Goal: Task Accomplishment & Management: Use online tool/utility

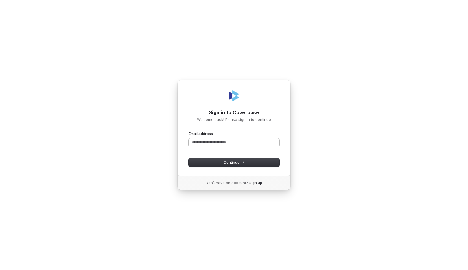
click at [236, 143] on input "Email address" at bounding box center [233, 143] width 91 height 8
click at [257, 148] on div "**********" at bounding box center [233, 140] width 91 height 18
click at [264, 138] on div "**********" at bounding box center [233, 140] width 91 height 18
click at [257, 144] on input "**********" at bounding box center [233, 143] width 91 height 8
type input "**********"
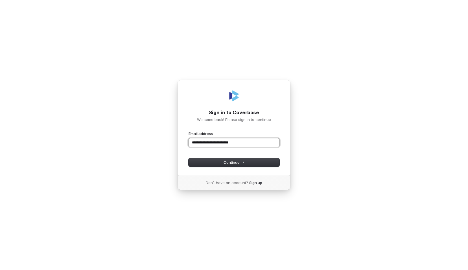
click at [257, 144] on input "**********" at bounding box center [233, 143] width 91 height 8
click at [257, 144] on input "Email address" at bounding box center [233, 143] width 91 height 8
click at [273, 149] on nordpass-icon at bounding box center [233, 149] width 91 height 0
click at [233, 164] on span "Continue" at bounding box center [233, 162] width 21 height 5
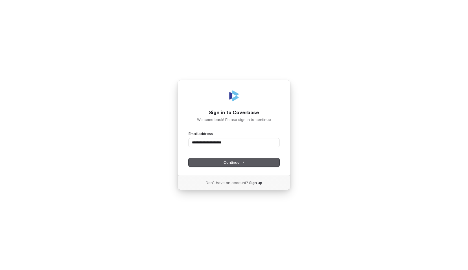
type input "**********"
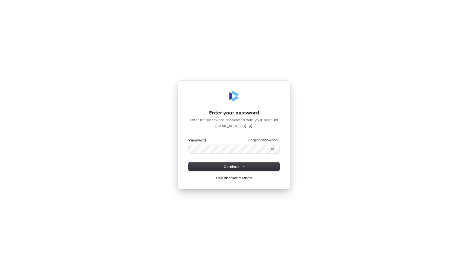
click at [261, 154] on nordpass-icon at bounding box center [233, 154] width 91 height 0
click at [319, 124] on div "**********" at bounding box center [234, 135] width 468 height 270
click at [261, 154] on nordpass-icon at bounding box center [233, 154] width 91 height 0
click at [240, 127] on p "[EMAIL_ADDRESS]" at bounding box center [230, 126] width 31 height 5
click at [262, 154] on nordpass-icon at bounding box center [233, 154] width 91 height 0
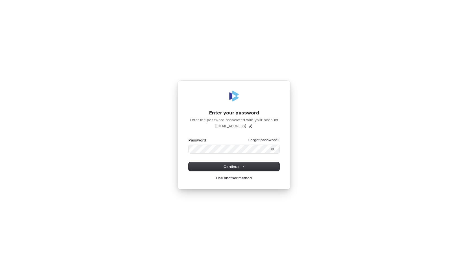
click at [308, 128] on div "**********" at bounding box center [234, 135] width 468 height 270
click at [234, 168] on span "Continue" at bounding box center [233, 166] width 21 height 5
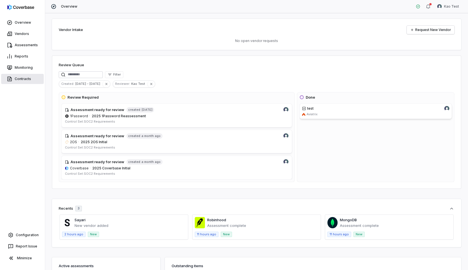
click at [29, 80] on link "Contracts" at bounding box center [22, 79] width 43 height 10
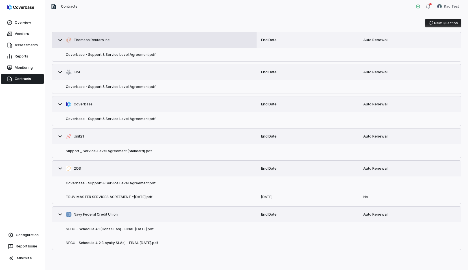
click at [56, 41] on button "Thomson Reuters Inc." at bounding box center [154, 40] width 204 height 16
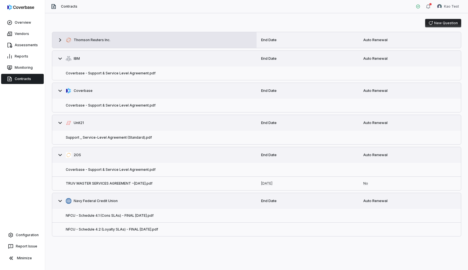
click at [56, 41] on button "Thomson Reuters Inc." at bounding box center [154, 40] width 204 height 16
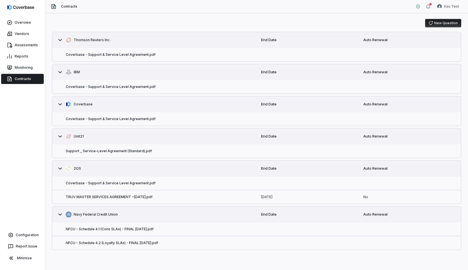
click at [273, 42] on div "End Date" at bounding box center [308, 40] width 102 height 15
click at [365, 46] on div "Auto Renewal" at bounding box center [410, 40] width 102 height 15
click at [118, 56] on button "Coverbase - Support & Service Level Agreement.pdf" at bounding box center [111, 54] width 90 height 5
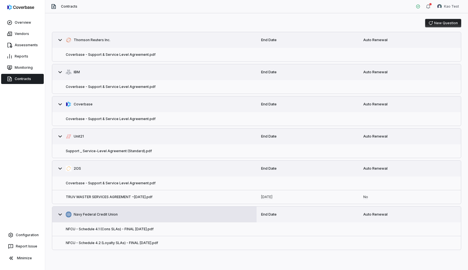
click at [60, 217] on icon at bounding box center [60, 214] width 7 height 7
click at [133, 120] on button "Coverbase - Support & Service Level Agreement.pdf" at bounding box center [111, 119] width 90 height 5
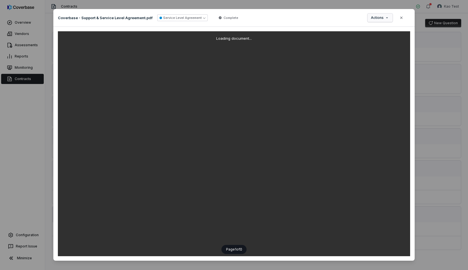
click at [379, 19] on span "Actions" at bounding box center [377, 18] width 13 height 5
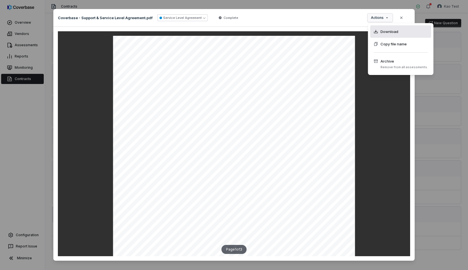
click at [389, 33] on span "Download" at bounding box center [389, 32] width 18 height 6
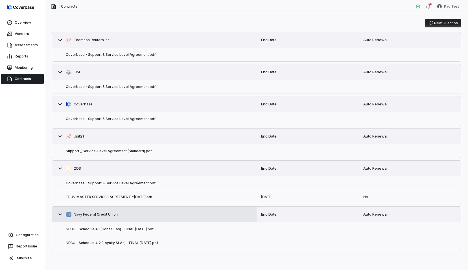
click at [131, 15] on div "New Question Thomson Reuters Inc. End Date Auto Renewal Coverbase - Support & S…" at bounding box center [256, 141] width 423 height 257
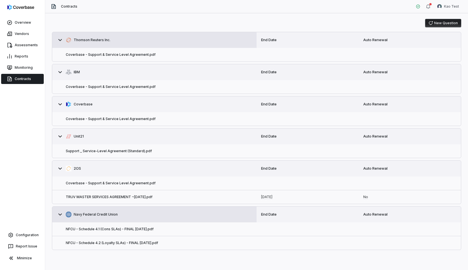
click at [98, 39] on span "Thomson Reuters Inc." at bounding box center [92, 40] width 37 height 5
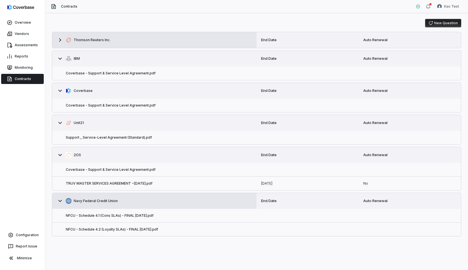
click at [98, 39] on span "Thomson Reuters Inc." at bounding box center [92, 40] width 37 height 5
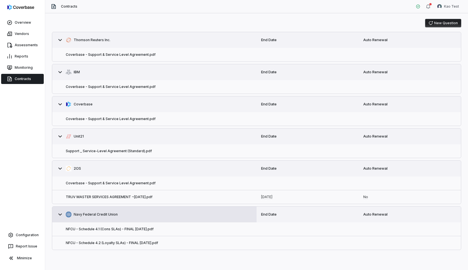
click at [272, 43] on div "End Date" at bounding box center [308, 40] width 102 height 15
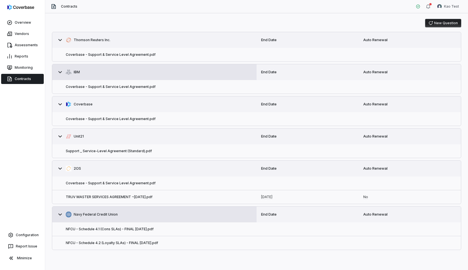
click at [175, 73] on button "IBM" at bounding box center [154, 72] width 204 height 16
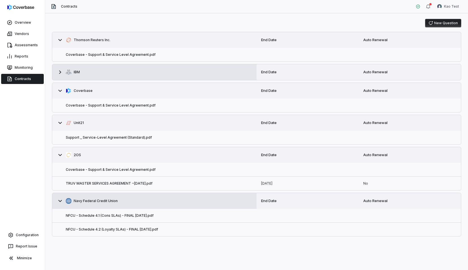
click at [175, 73] on button "IBM" at bounding box center [154, 72] width 204 height 16
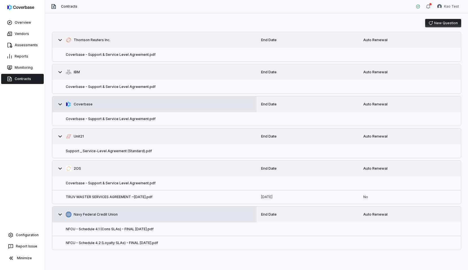
click at [151, 104] on button "Coverbase" at bounding box center [154, 105] width 204 height 16
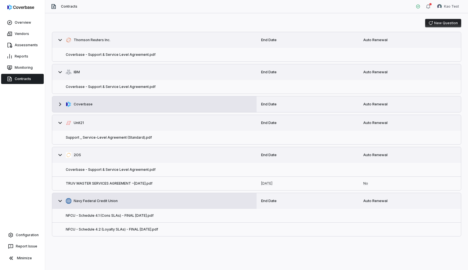
click at [151, 104] on button "Coverbase" at bounding box center [154, 105] width 204 height 16
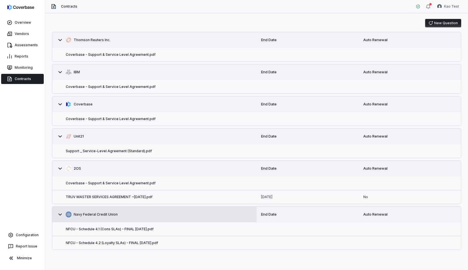
click at [446, 23] on button "New Question" at bounding box center [443, 23] width 36 height 8
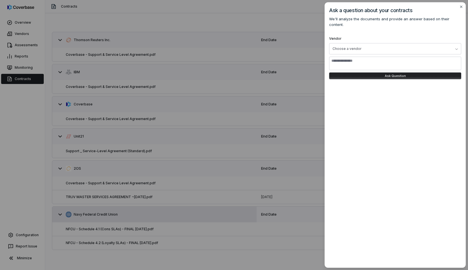
click at [394, 50] on form "We'll analyze the documents and provide an answer based on their content. Vendo…" at bounding box center [395, 49] width 141 height 67
click at [386, 49] on form "We'll analyze the documents and provide an answer based on their content. Vendo…" at bounding box center [395, 49] width 141 height 67
click at [389, 43] on button "Choose a vendor" at bounding box center [395, 48] width 132 height 11
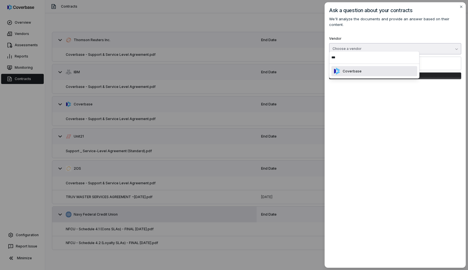
type input "***"
click at [365, 101] on div "Ask a question about your contracts We'll analyze the documents and provide an …" at bounding box center [395, 135] width 141 height 266
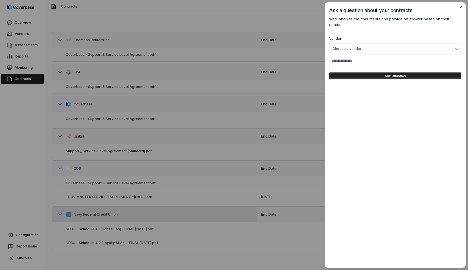
click at [363, 45] on button "Choose a vendor" at bounding box center [395, 48] width 132 height 11
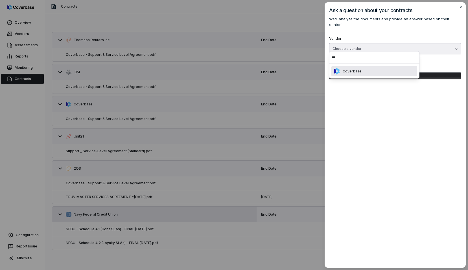
type input "***"
click at [366, 70] on div "Coverbase" at bounding box center [374, 71] width 86 height 10
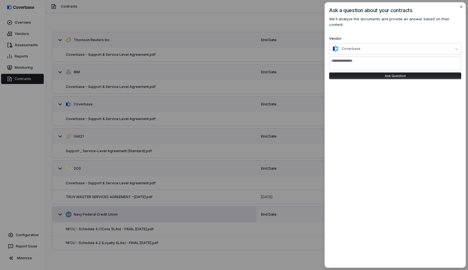
click at [371, 91] on div "Ask a question about your contracts We'll analyze the documents and provide an …" at bounding box center [395, 135] width 141 height 266
click at [365, 43] on button "Coverbase" at bounding box center [395, 48] width 132 height 11
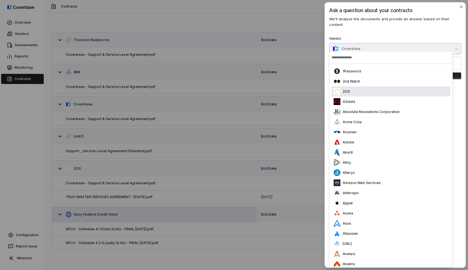
click at [392, 19] on p "We'll analyze the documents and provide an answer based on their content." at bounding box center [395, 25] width 132 height 18
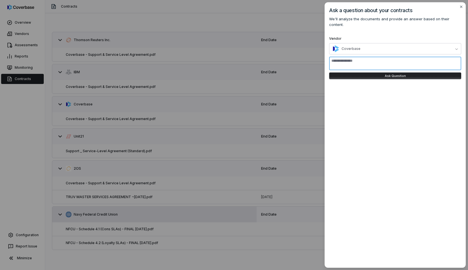
click at [381, 59] on textarea at bounding box center [395, 64] width 132 height 14
click at [192, 26] on div "Ask a question about your contracts We'll analyze the documents and provide an …" at bounding box center [234, 135] width 468 height 270
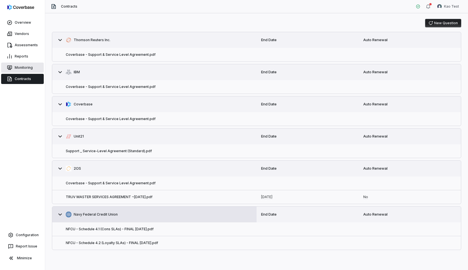
click at [27, 68] on link "Monitoring" at bounding box center [22, 68] width 43 height 10
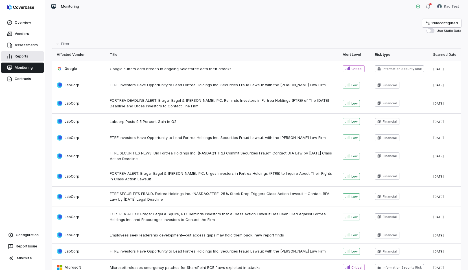
click at [23, 52] on link "Reports" at bounding box center [22, 56] width 43 height 10
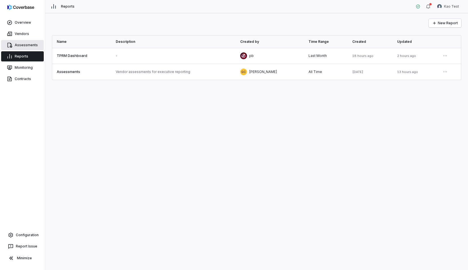
click at [23, 44] on link "Assessments" at bounding box center [22, 45] width 43 height 10
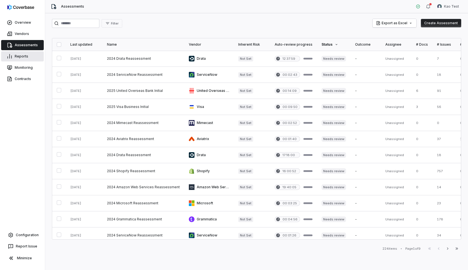
click at [29, 56] on link "Reports" at bounding box center [22, 56] width 43 height 10
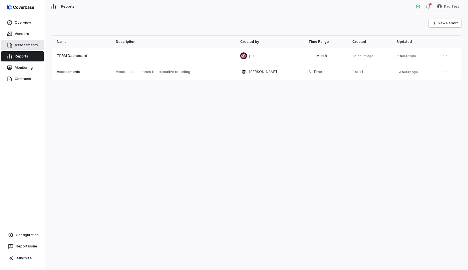
click at [28, 44] on link "Assessments" at bounding box center [22, 45] width 43 height 10
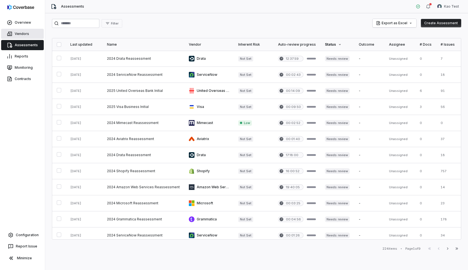
click at [25, 34] on link "Vendors" at bounding box center [22, 34] width 43 height 10
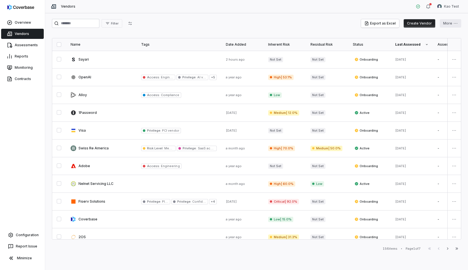
click at [450, 27] on html "Overview Vendors Assessments Reports Monitoring Contracts Configuration Report …" at bounding box center [234, 135] width 468 height 270
click at [309, 28] on html "Overview Vendors Assessments Reports Monitoring Contracts Configuration Report …" at bounding box center [234, 135] width 468 height 270
click at [17, 27] on link "Overview" at bounding box center [22, 22] width 43 height 10
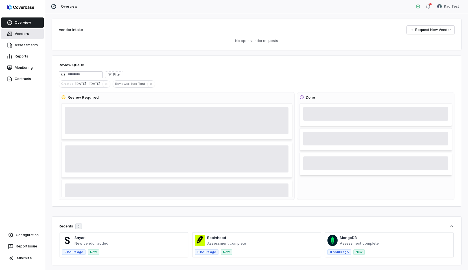
click at [26, 39] on link "Vendors" at bounding box center [22, 34] width 43 height 10
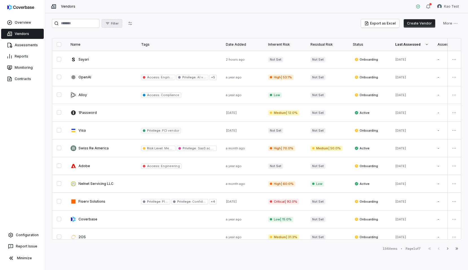
click at [117, 24] on span "Filter" at bounding box center [115, 23] width 8 height 4
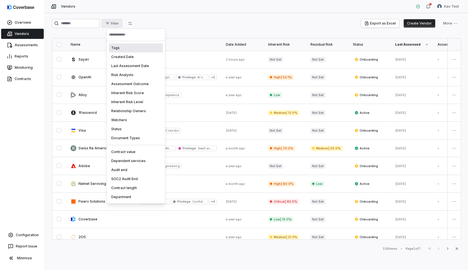
click at [123, 52] on div "Tags" at bounding box center [136, 47] width 54 height 9
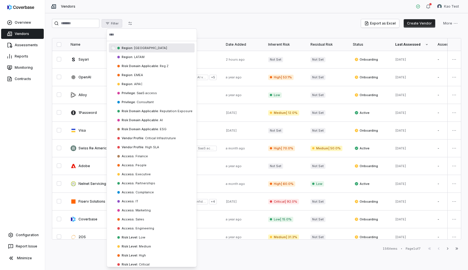
click at [125, 50] on div "Region : NORTH AMERICA" at bounding box center [152, 47] width 86 height 9
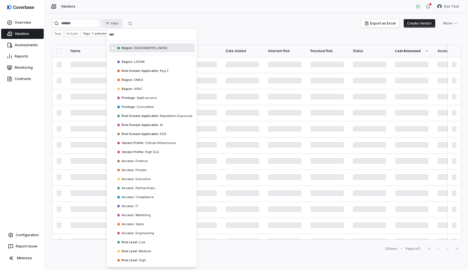
click at [163, 25] on html "Overview Vendors Assessments Reports Monitoring Contracts Configuration Report …" at bounding box center [234, 135] width 468 height 270
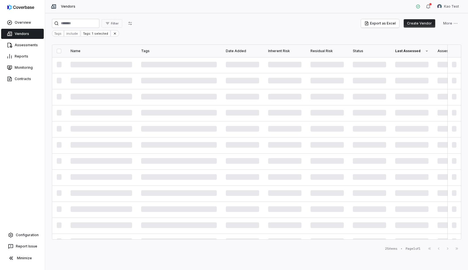
click at [58, 34] on div "Tags" at bounding box center [58, 33] width 12 height 6
click at [69, 35] on html "Overview Vendors Assessments Reports Monitoring Contracts Configuration Report …" at bounding box center [234, 135] width 468 height 270
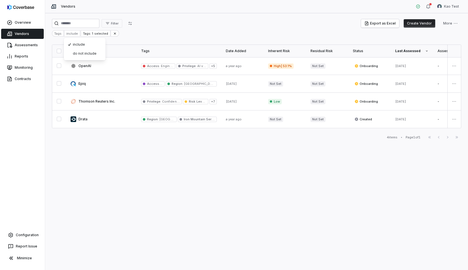
click at [132, 29] on html "Overview Vendors Assessments Reports Monitoring Contracts Configuration Report …" at bounding box center [234, 135] width 468 height 270
click at [95, 34] on div "Tags: 1 selected" at bounding box center [95, 33] width 29 height 6
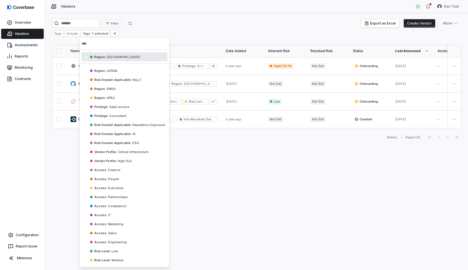
click at [130, 33] on html "Overview Vendors Assessments Reports Monitoring Contracts Configuration Report …" at bounding box center [234, 135] width 468 height 270
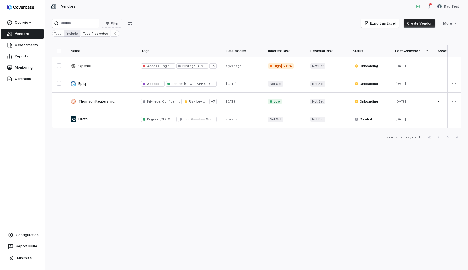
click at [73, 33] on html "Overview Vendors Assessments Reports Monitoring Contracts Configuration Report …" at bounding box center [234, 135] width 468 height 270
click at [139, 31] on div "Tags include Tags: 1 selected" at bounding box center [256, 33] width 409 height 6
click at [31, 231] on link "Configuration" at bounding box center [22, 235] width 40 height 10
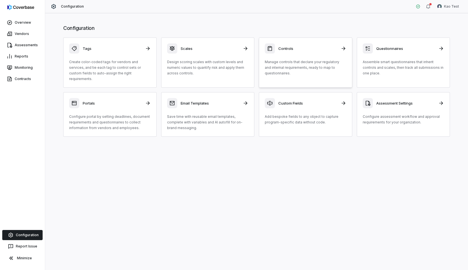
click at [324, 56] on div "Controls Manage controls that declare your regulatory and internal requirements…" at bounding box center [306, 59] width 82 height 33
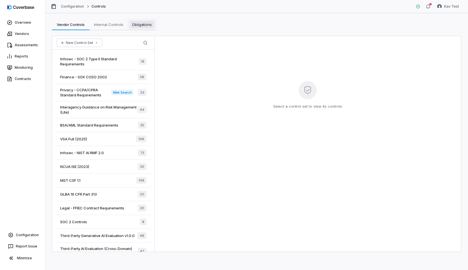
click at [135, 25] on span "Obligations" at bounding box center [142, 24] width 24 height 7
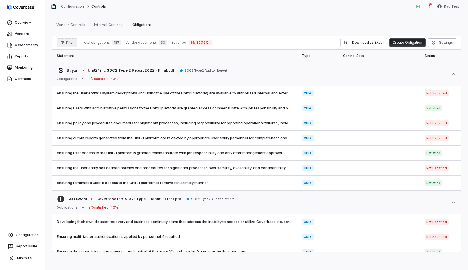
click at [69, 41] on span "Filter" at bounding box center [70, 43] width 8 height 4
click at [79, 65] on div "Vendors" at bounding box center [86, 68] width 54 height 9
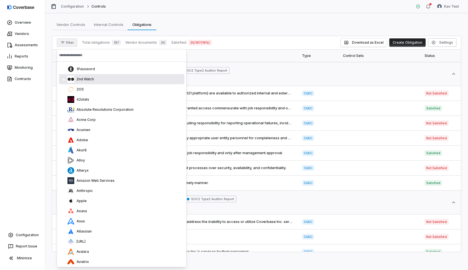
click at [80, 74] on div "2nd Watch" at bounding box center [121, 79] width 125 height 10
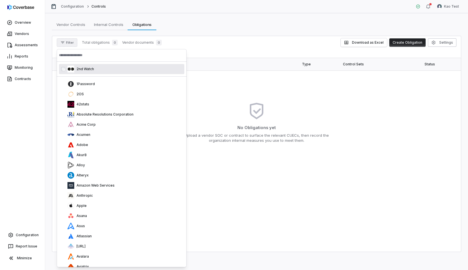
click at [234, 38] on div "Filter Total obligations 0 Vendor documents 0 Download as Excel Create Obligati…" at bounding box center [256, 47] width 409 height 22
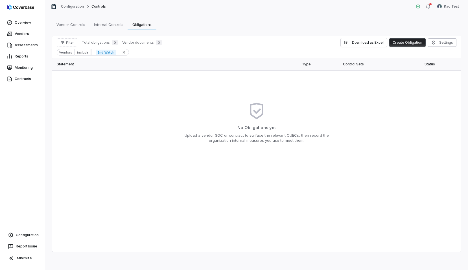
click at [64, 50] on div "Vendors" at bounding box center [66, 52] width 18 height 6
click at [111, 50] on span "2nd Watch" at bounding box center [106, 53] width 20 height 6
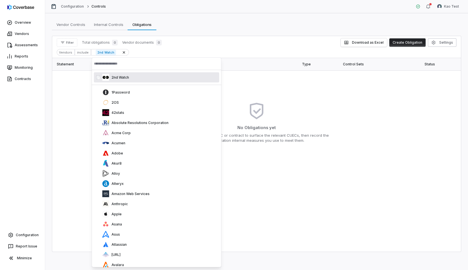
click at [146, 53] on div "Vendors include 2nd Watch" at bounding box center [257, 52] width 400 height 6
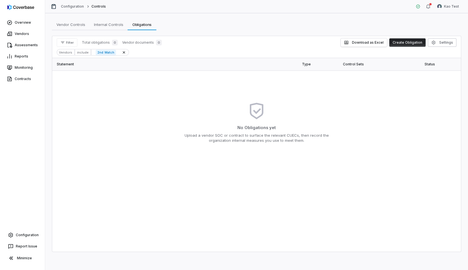
click at [133, 53] on div "Vendors include 2nd Watch" at bounding box center [257, 52] width 400 height 6
click at [32, 36] on link "Vendors" at bounding box center [22, 34] width 43 height 10
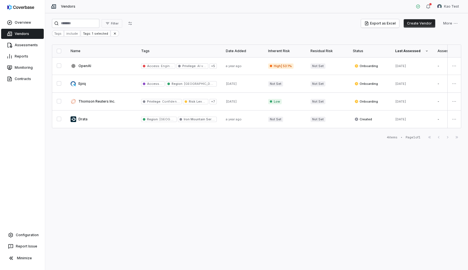
click at [59, 33] on div "Tags" at bounding box center [58, 33] width 12 height 6
click at [72, 33] on html "Overview Vendors Assessments Reports Monitoring Contracts Configuration Report …" at bounding box center [234, 135] width 468 height 270
click at [81, 34] on html "Overview Vendors Assessments Reports Monitoring Contracts Configuration Report …" at bounding box center [234, 135] width 468 height 270
click at [92, 33] on div "Tags: 1 selected" at bounding box center [95, 33] width 29 height 6
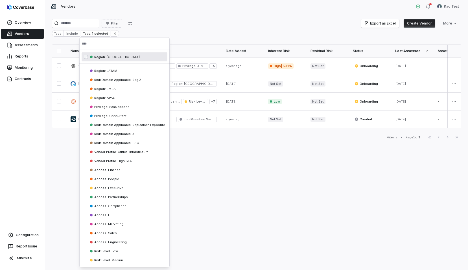
click at [126, 32] on html "Overview Vendors Assessments Reports Monitoring Contracts Configuration Report …" at bounding box center [234, 135] width 468 height 270
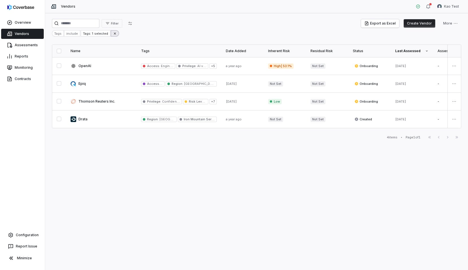
click at [113, 35] on icon at bounding box center [115, 34] width 4 height 4
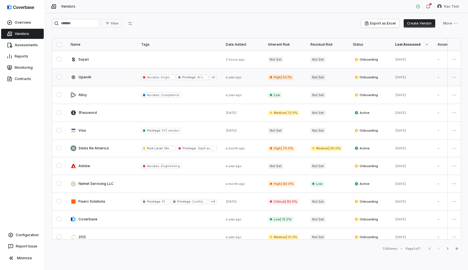
click at [213, 78] on span "+ 5" at bounding box center [212, 77] width 7 height 5
click at [176, 22] on div "Filter Export as Excel Create Vendor More" at bounding box center [256, 23] width 409 height 9
click at [28, 86] on div "Overview Vendors Assessments Reports Monitoring Contracts Configuration Report …" at bounding box center [22, 135] width 45 height 270
click at [33, 75] on link "Contracts" at bounding box center [22, 79] width 43 height 10
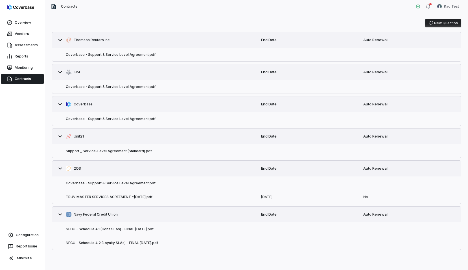
click at [273, 130] on div "End Date" at bounding box center [308, 136] width 102 height 15
click at [273, 120] on div at bounding box center [308, 119] width 102 height 9
click at [272, 197] on link "[DATE]" at bounding box center [266, 197] width 11 height 5
click at [254, 177] on div "Coverbase - Support & Service Level Agreement.pdf" at bounding box center [154, 184] width 204 height 14
click at [272, 199] on link "[DATE]" at bounding box center [266, 197] width 11 height 5
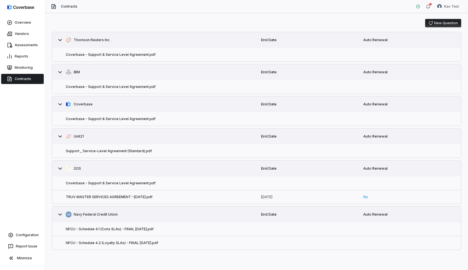
click at [365, 198] on link "No" at bounding box center [365, 197] width 5 height 5
click at [31, 34] on link "Vendors" at bounding box center [22, 34] width 43 height 10
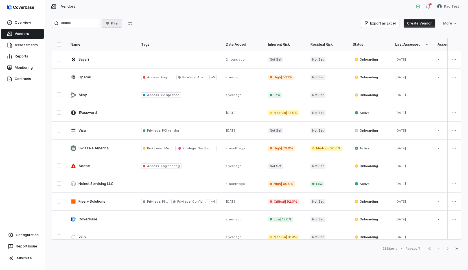
click at [119, 25] on span "Filter" at bounding box center [115, 23] width 8 height 4
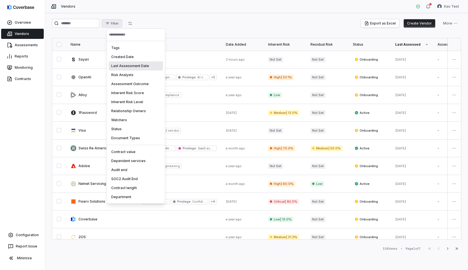
click at [131, 62] on div "Last Assessment Date" at bounding box center [136, 66] width 54 height 9
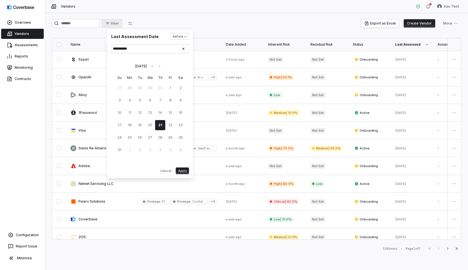
click at [180, 170] on button "Apply" at bounding box center [182, 171] width 13 height 7
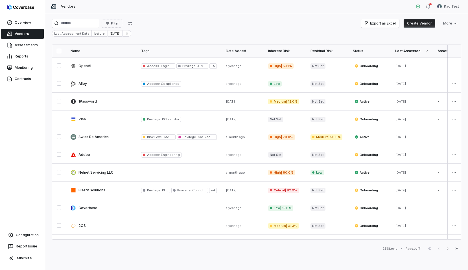
click at [75, 35] on div "Last Assessment Date" at bounding box center [72, 33] width 40 height 6
click at [209, 39] on div "Filter Export as Excel Create Vendor More Last Assessment Date before [DATE] Na…" at bounding box center [256, 141] width 423 height 257
click at [269, 20] on div "Filter Export as Excel Create Vendor More" at bounding box center [256, 23] width 409 height 9
click at [78, 33] on div "Last Assessment Date" at bounding box center [72, 33] width 40 height 6
click at [122, 34] on div "[DATE]" at bounding box center [115, 33] width 15 height 6
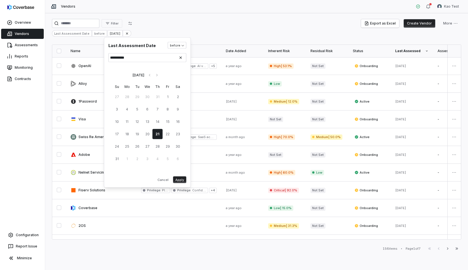
click at [144, 33] on html "Overview Vendors Assessments Reports Monitoring Contracts Configuration Report …" at bounding box center [234, 135] width 468 height 270
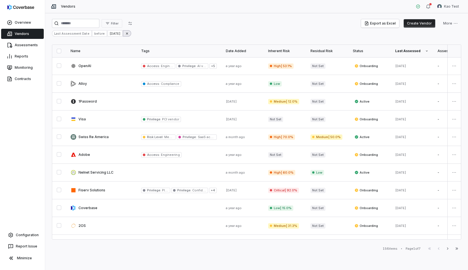
click at [129, 35] on icon at bounding box center [127, 34] width 4 height 4
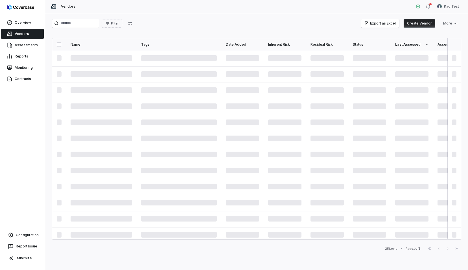
click at [155, 29] on div "Filter Export as Excel Create Vendor More" at bounding box center [256, 24] width 409 height 11
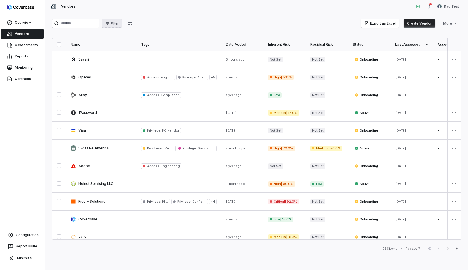
click at [122, 22] on button "Filter" at bounding box center [112, 23] width 21 height 8
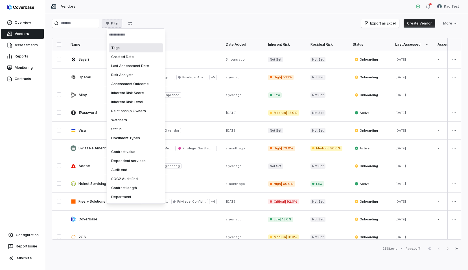
click at [133, 48] on div "Tags" at bounding box center [136, 47] width 54 height 9
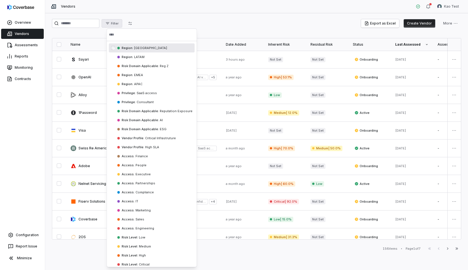
click at [135, 49] on span "[GEOGRAPHIC_DATA]" at bounding box center [150, 48] width 34 height 4
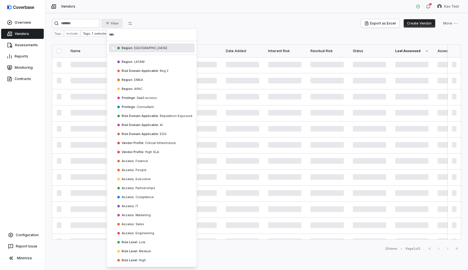
click at [167, 20] on html "Overview Vendors Assessments Reports Monitoring Contracts Configuration Report …" at bounding box center [234, 135] width 468 height 270
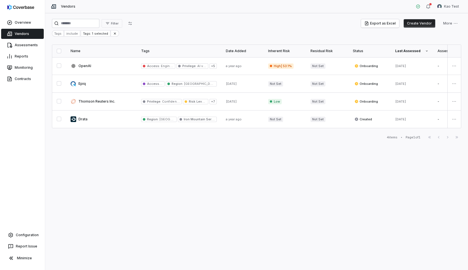
click at [30, 32] on link "Vendors" at bounding box center [22, 34] width 43 height 10
click at [30, 40] on div "Assessments" at bounding box center [22, 45] width 45 height 11
click at [31, 44] on link "Assessments" at bounding box center [22, 45] width 43 height 10
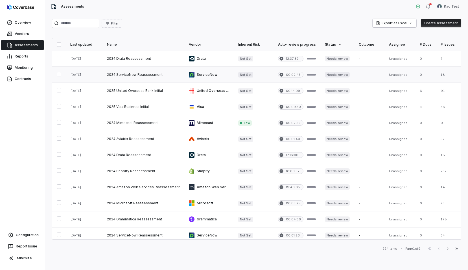
click at [194, 67] on td "ServiceNow" at bounding box center [208, 75] width 49 height 16
click at [165, 63] on link at bounding box center [143, 59] width 82 height 16
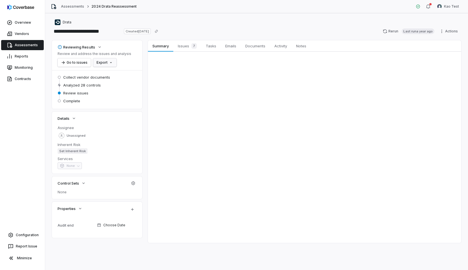
click at [99, 62] on html "**********" at bounding box center [234, 135] width 468 height 270
click at [82, 62] on html "**********" at bounding box center [234, 135] width 468 height 270
click at [98, 49] on icon "button" at bounding box center [99, 47] width 5 height 5
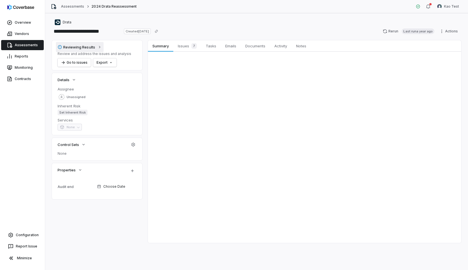
click at [98, 49] on icon "button" at bounding box center [99, 47] width 5 height 5
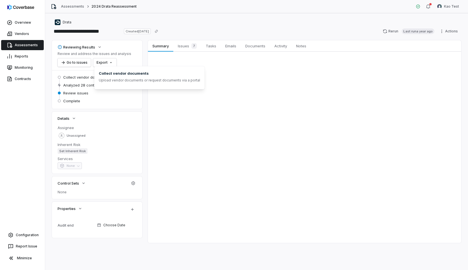
click at [80, 67] on div "Reviewing Results Review and address the issues and analysis Go to issues Export" at bounding box center [97, 55] width 90 height 30
click at [83, 62] on button "Go to issues" at bounding box center [74, 62] width 33 height 8
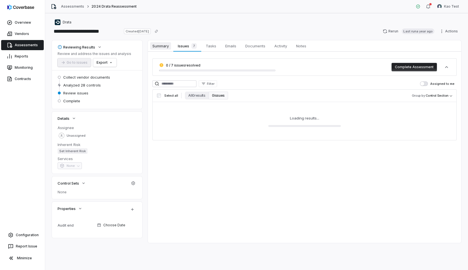
click at [166, 46] on span "Summary" at bounding box center [160, 45] width 21 height 7
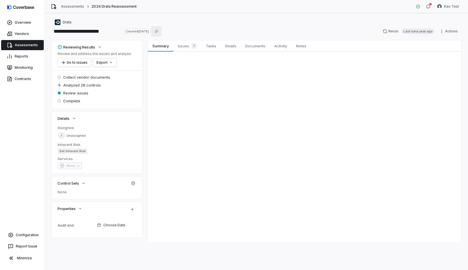
click at [161, 34] on button "Copy link" at bounding box center [156, 31] width 10 height 10
click at [104, 28] on input "**********" at bounding box center [87, 31] width 70 height 9
click at [32, 30] on link "Vendors" at bounding box center [22, 34] width 43 height 10
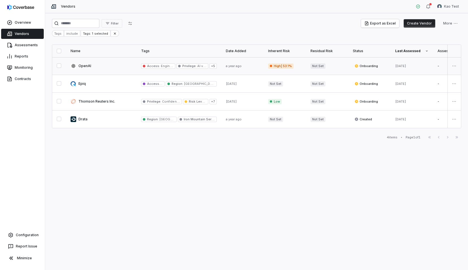
click at [113, 68] on link at bounding box center [101, 65] width 71 height 17
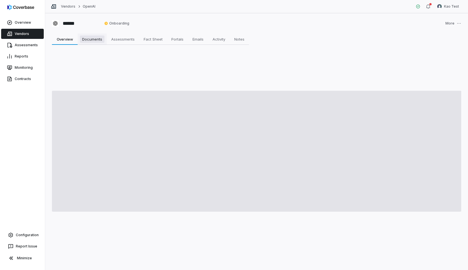
click at [102, 41] on span "Documents" at bounding box center [92, 39] width 25 height 7
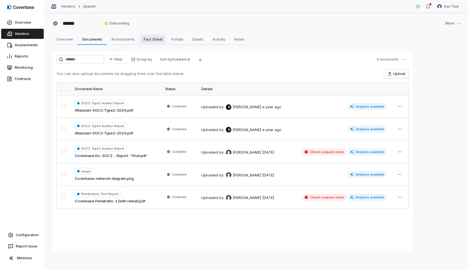
click at [154, 41] on span "Fact Sheet" at bounding box center [152, 39] width 23 height 7
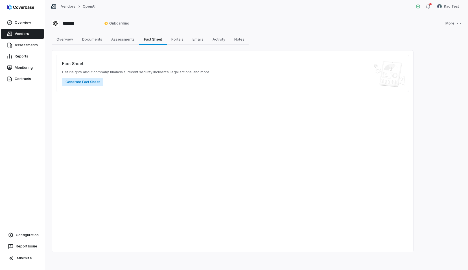
click at [93, 80] on button "Generate Fact Sheet" at bounding box center [82, 82] width 41 height 8
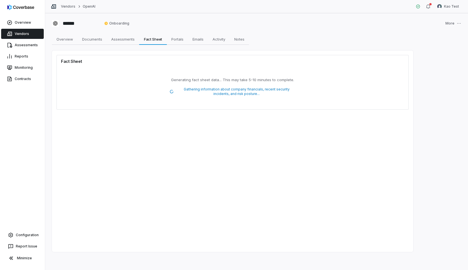
click at [220, 94] on span "Gathering information about company financials, recent security incidents, and …" at bounding box center [236, 91] width 119 height 9
click at [445, 27] on html "Overview Vendors Assessments Reports Monitoring Contracts Configuration Report …" at bounding box center [234, 135] width 468 height 270
click at [172, 37] on html "Overview Vendors Assessments Reports Monitoring Contracts Configuration Report …" at bounding box center [234, 135] width 468 height 270
click at [177, 40] on span "Portals" at bounding box center [177, 39] width 17 height 7
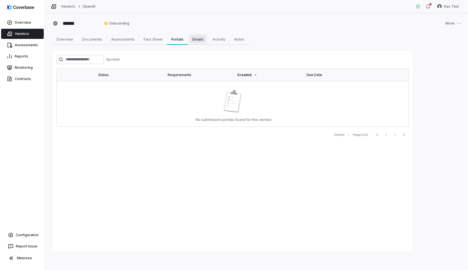
click at [205, 39] on span "Emails" at bounding box center [198, 39] width 16 height 7
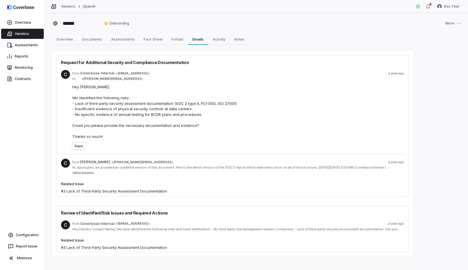
click at [137, 73] on span "[EMAIL_ADDRESS]" at bounding box center [133, 73] width 30 height 4
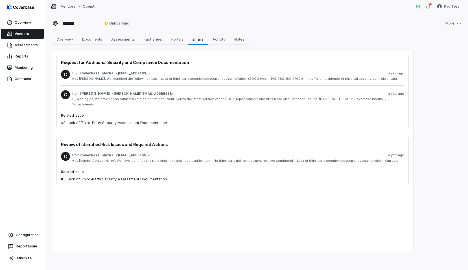
click at [133, 74] on span "[EMAIL_ADDRESS]" at bounding box center [133, 73] width 30 height 4
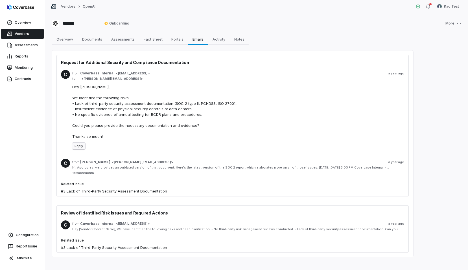
click at [81, 150] on button "Reply" at bounding box center [78, 146] width 13 height 7
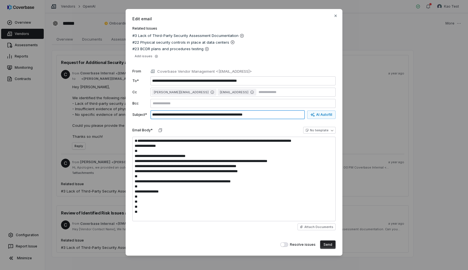
scroll to position [2, 0]
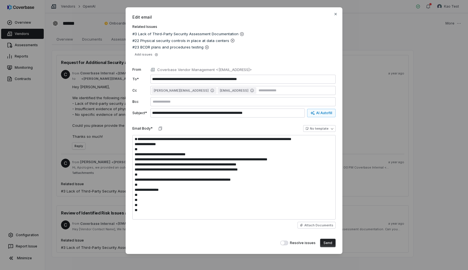
click at [141, 127] on label "Email Body*" at bounding box center [142, 128] width 20 height 5
click at [95, 36] on body "Overview Vendors Assessments Reports Monitoring Contracts Configuration Report …" at bounding box center [234, 135] width 468 height 270
type textarea "*"
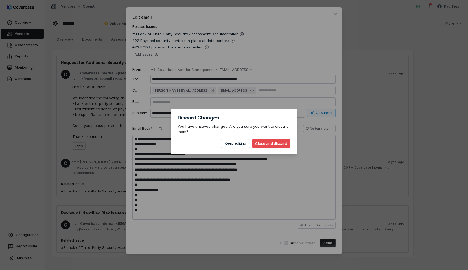
click at [269, 143] on button "Close and discard" at bounding box center [271, 143] width 39 height 8
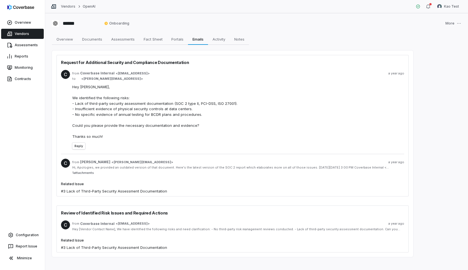
click at [18, 37] on link "Vendors" at bounding box center [22, 34] width 43 height 10
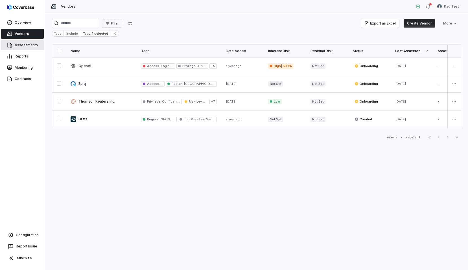
click at [20, 42] on link "Assessments" at bounding box center [22, 45] width 43 height 10
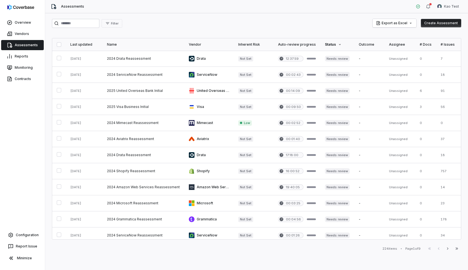
click at [116, 17] on div "Filter Export as Excel Create Assessment Last updated Name Vendor Inherent Risk…" at bounding box center [256, 141] width 423 height 257
click at [116, 27] on button "Filter" at bounding box center [112, 23] width 21 height 8
click at [128, 77] on div "Inherent Risk Level" at bounding box center [136, 76] width 54 height 9
click at [133, 53] on div "Low" at bounding box center [136, 49] width 54 height 9
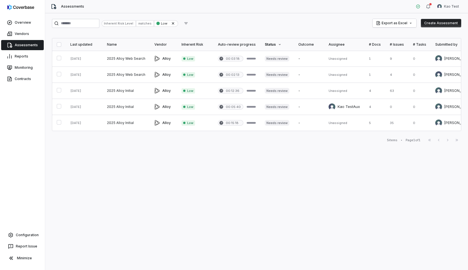
click at [142, 24] on div "matches" at bounding box center [145, 23] width 18 height 6
click at [130, 23] on div "Inherent Risk Level" at bounding box center [119, 23] width 34 height 6
click at [166, 23] on span "Low" at bounding box center [164, 23] width 6 height 5
click at [175, 25] on icon at bounding box center [173, 23] width 5 height 5
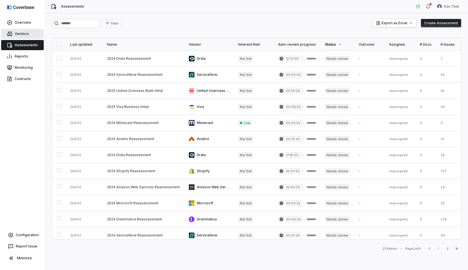
click at [23, 32] on link "Vendors" at bounding box center [22, 34] width 43 height 10
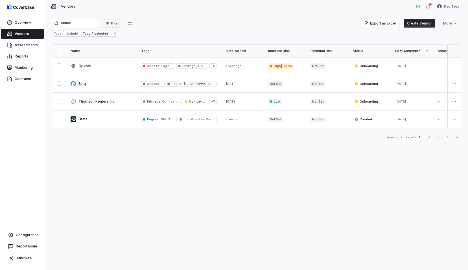
click at [58, 34] on div "Tags" at bounding box center [58, 33] width 12 height 6
click at [121, 26] on button "Filter" at bounding box center [112, 23] width 21 height 8
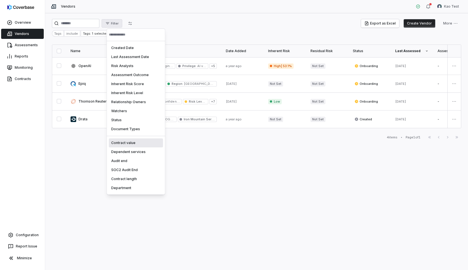
click at [134, 144] on div "Contract value" at bounding box center [136, 143] width 54 height 9
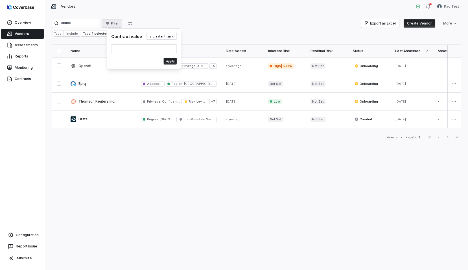
click at [135, 38] on h3 "Contract value" at bounding box center [126, 37] width 31 height 6
click at [155, 37] on body "Overview Vendors Assessments Reports Monitoring Contracts Configuration Report …" at bounding box center [234, 135] width 468 height 270
select select "**"
click at [155, 40] on form "**********" at bounding box center [142, 49] width 71 height 41
click at [158, 37] on body "Overview Vendors Assessments Reports Monitoring Contracts Configuration Report …" at bounding box center [234, 135] width 468 height 270
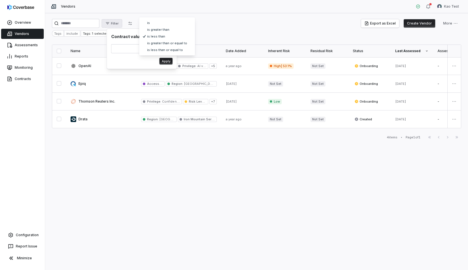
click at [124, 45] on html "Overview Vendors Assessments Reports Monitoring Contracts Configuration Report …" at bounding box center [234, 135] width 468 height 270
click at [122, 49] on input "*" at bounding box center [142, 48] width 62 height 9
click at [160, 61] on button "Apply" at bounding box center [165, 61] width 13 height 7
click at [133, 52] on input "****" at bounding box center [142, 48] width 62 height 9
click at [163, 63] on button "Apply" at bounding box center [165, 61] width 13 height 7
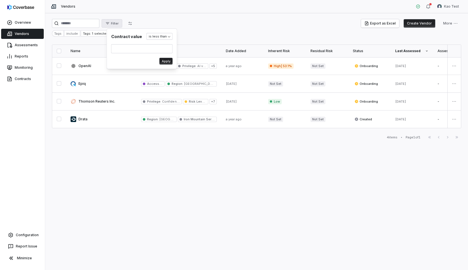
click at [163, 63] on button "Apply" at bounding box center [165, 61] width 13 height 7
click at [115, 51] on input "****" at bounding box center [142, 48] width 62 height 9
click at [165, 62] on button "Apply" at bounding box center [165, 61] width 13 height 7
click at [136, 48] on input "***" at bounding box center [142, 48] width 62 height 9
type input "**"
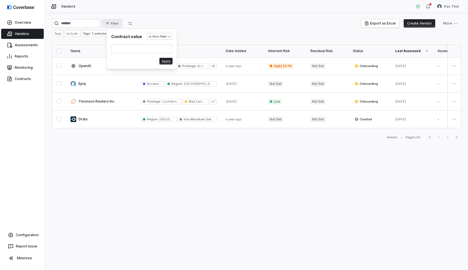
click at [159, 63] on button "Apply" at bounding box center [165, 61] width 13 height 7
click at [165, 36] on body "Overview Vendors Assessments Reports Monitoring Contracts Configuration Report …" at bounding box center [234, 135] width 468 height 270
click at [166, 63] on button "Apply" at bounding box center [170, 61] width 13 height 7
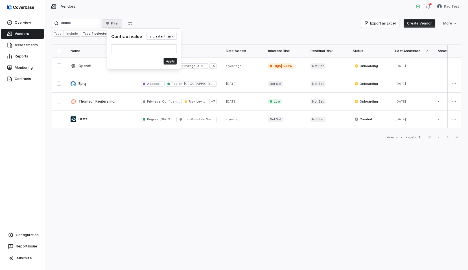
click at [166, 63] on button "Apply" at bounding box center [170, 61] width 13 height 7
click at [157, 38] on body "Overview Vendors Assessments Reports Monitoring Contracts Configuration Report …" at bounding box center [234, 135] width 468 height 270
select select "**"
click at [153, 63] on button "Apply" at bounding box center [154, 61] width 13 height 7
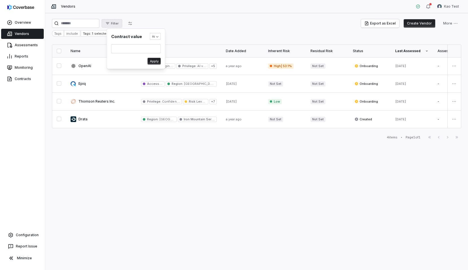
click at [153, 63] on button "Apply" at bounding box center [154, 61] width 13 height 7
click at [131, 45] on input "**" at bounding box center [136, 48] width 50 height 9
click at [155, 56] on form "**********" at bounding box center [136, 49] width 59 height 41
click at [154, 59] on button "Apply" at bounding box center [154, 61] width 13 height 7
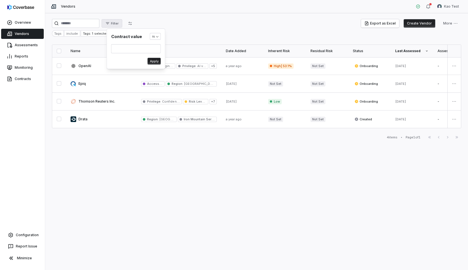
click at [154, 59] on button "Apply" at bounding box center [154, 61] width 13 height 7
click at [138, 22] on html "Overview Vendors Assessments Reports Monitoring Contracts Configuration Report …" at bounding box center [234, 135] width 468 height 270
click at [128, 27] on div "Filter" at bounding box center [94, 23] width 84 height 9
click at [132, 24] on icon "button" at bounding box center [130, 23] width 5 height 5
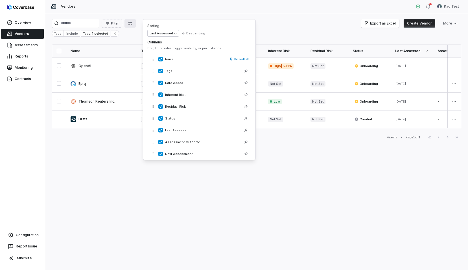
click at [155, 10] on div "Vendors Kao Test" at bounding box center [256, 6] width 423 height 13
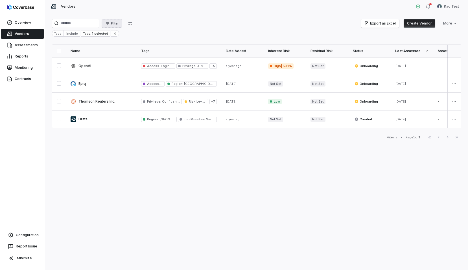
click at [119, 21] on span "Filter" at bounding box center [115, 23] width 8 height 4
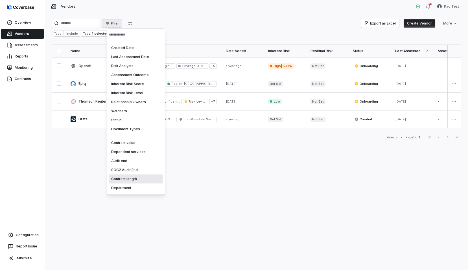
click at [127, 178] on div "Contract length" at bounding box center [136, 179] width 54 height 9
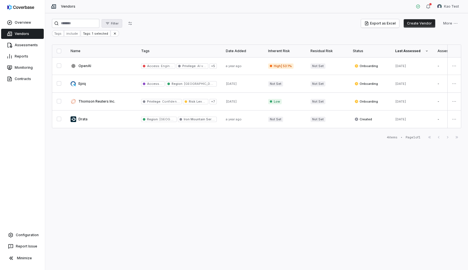
click at [116, 20] on button "Filter" at bounding box center [112, 23] width 21 height 8
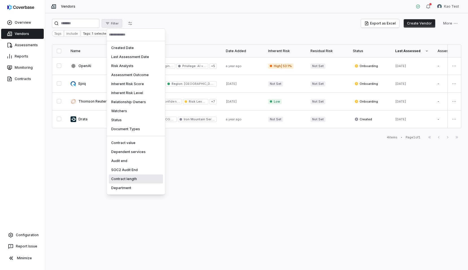
click at [130, 176] on div "Contract length" at bounding box center [136, 179] width 54 height 9
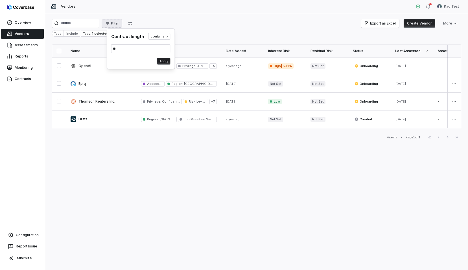
type input "**"
click at [158, 61] on button "Apply" at bounding box center [163, 61] width 13 height 7
click at [161, 40] on body "Overview Vendors Assessments Reports Monitoring Contracts Configuration Report …" at bounding box center [234, 135] width 468 height 270
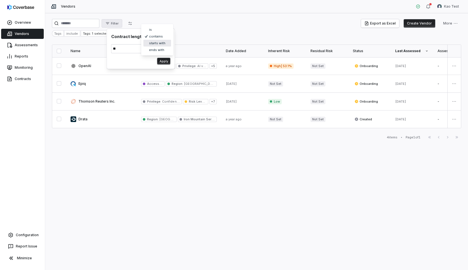
select select "**********"
click at [162, 61] on button "Apply" at bounding box center [166, 61] width 13 height 7
click at [193, 23] on html "Overview Vendors Assessments Reports Monitoring Contracts Configuration Report …" at bounding box center [234, 135] width 468 height 270
click at [86, 63] on link at bounding box center [101, 65] width 71 height 17
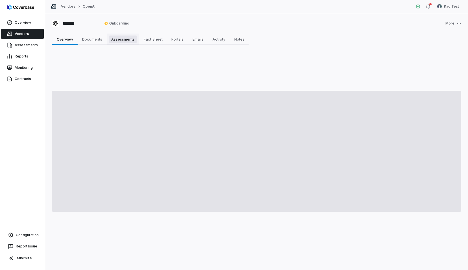
click at [126, 44] on link "Assessments Assessments" at bounding box center [123, 39] width 32 height 11
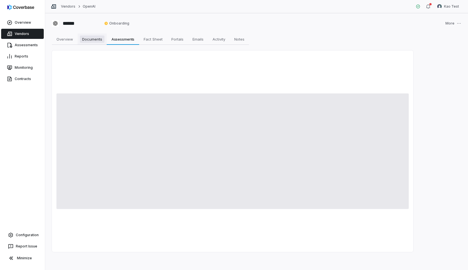
click at [95, 41] on span "Documents" at bounding box center [92, 39] width 25 height 7
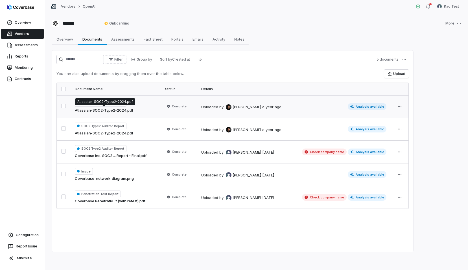
click at [126, 108] on link "Atlassian-SOC2-Type2-2024.pdf" at bounding box center [104, 111] width 58 height 6
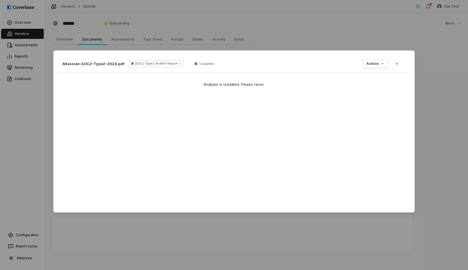
click at [120, 34] on div "Document Preview Atlassian-SOC2-Type2-2024.pdf SOC2 Type2 Auditor Report Comple…" at bounding box center [234, 135] width 468 height 270
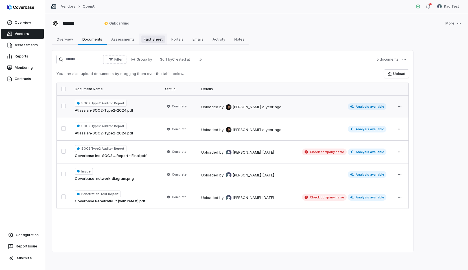
click at [144, 36] on span "Fact Sheet" at bounding box center [152, 39] width 23 height 7
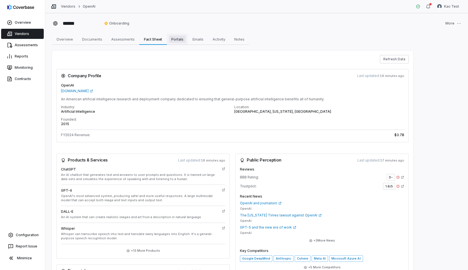
click at [169, 38] on span "Portals" at bounding box center [177, 39] width 17 height 7
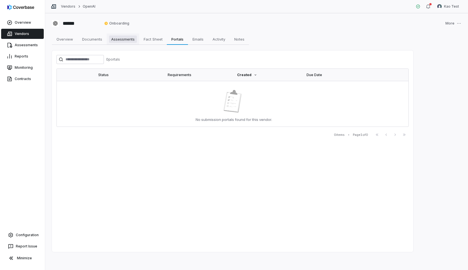
click at [120, 41] on span "Assessments" at bounding box center [123, 39] width 28 height 7
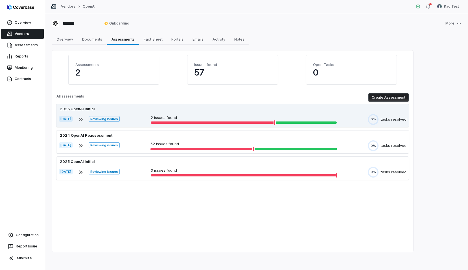
click at [111, 119] on span "Reviewing issues" at bounding box center [104, 119] width 31 height 6
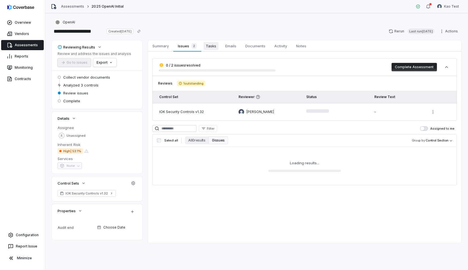
click at [205, 48] on span "Tasks" at bounding box center [210, 46] width 15 height 8
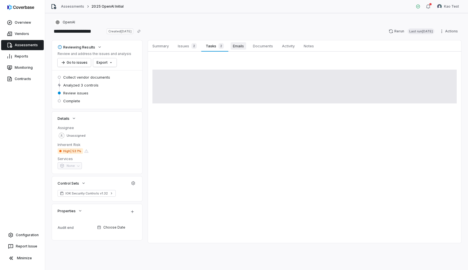
click at [239, 49] on span "Emails" at bounding box center [239, 45] width 16 height 7
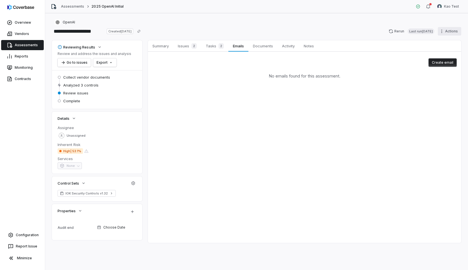
click at [444, 31] on html "**********" at bounding box center [234, 135] width 468 height 270
click at [35, 235] on html "**********" at bounding box center [234, 135] width 468 height 270
click at [35, 235] on link "Configuration" at bounding box center [22, 235] width 40 height 10
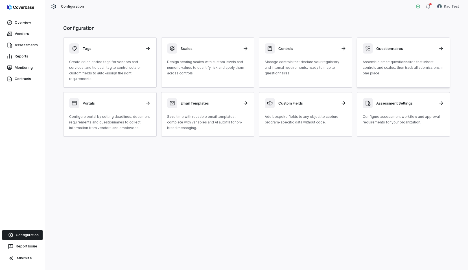
click at [369, 70] on p "Assemble smart questionnaires that inherit controls and scales, then track all …" at bounding box center [404, 67] width 82 height 17
click at [274, 54] on div "Controls Manage controls that declare your regulatory and internal requirements…" at bounding box center [306, 59] width 82 height 33
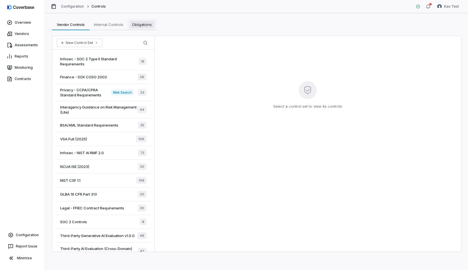
click at [144, 27] on span "Obligations" at bounding box center [142, 24] width 24 height 7
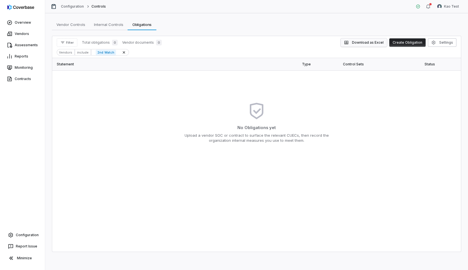
click at [375, 42] on button "Download as Excel" at bounding box center [364, 42] width 46 height 8
click at [104, 53] on span "2nd Watch" at bounding box center [106, 53] width 20 height 6
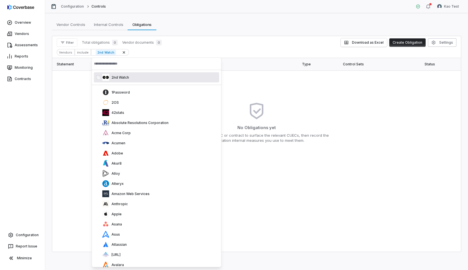
click at [156, 52] on div "Vendors include 2nd Watch" at bounding box center [257, 52] width 400 height 6
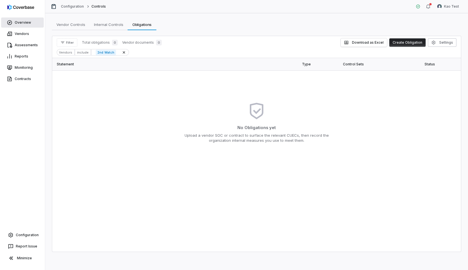
click at [21, 25] on link "Overview" at bounding box center [22, 22] width 43 height 10
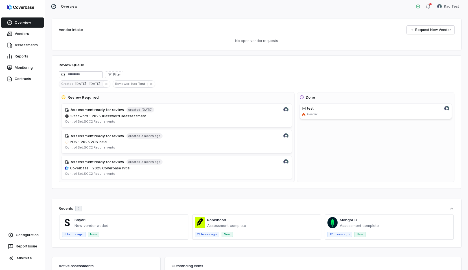
click at [85, 86] on span "[DATE] - [DATE]" at bounding box center [88, 83] width 27 height 5
click at [136, 72] on div "Filter" at bounding box center [257, 74] width 396 height 7
click at [136, 82] on span "Kao Test" at bounding box center [139, 83] width 16 height 5
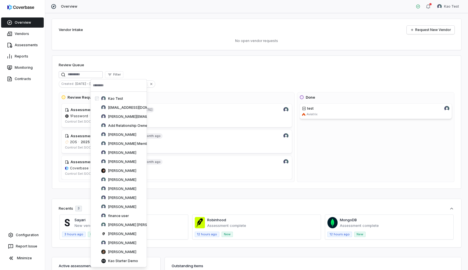
click at [166, 87] on div "Created : [DATE] - [DATE] Reviewer : Kao Test" at bounding box center [257, 83] width 396 height 7
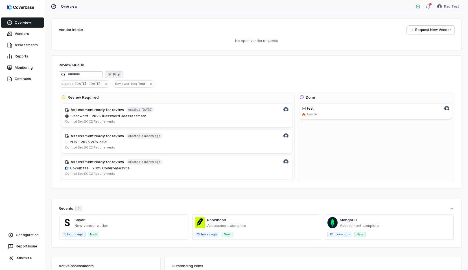
click at [122, 77] on button "Filter" at bounding box center [114, 74] width 18 height 7
click at [111, 106] on div "Vendor" at bounding box center [119, 107] width 52 height 9
click at [116, 100] on div "1Password" at bounding box center [119, 98] width 52 height 9
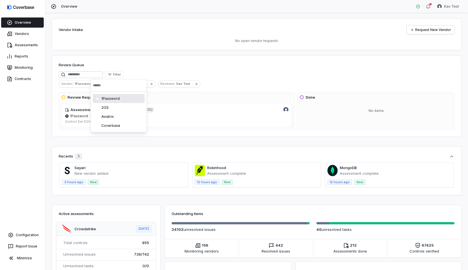
click at [162, 66] on div "Review Queue" at bounding box center [257, 65] width 396 height 7
click at [82, 84] on span "1Password" at bounding box center [83, 83] width 19 height 5
click at [84, 89] on div "Review Queue Filter Vendor : 1Password Created : [DATE] - [DATE] Reviewer : Kao…" at bounding box center [256, 96] width 409 height 81
click at [94, 84] on button "button" at bounding box center [98, 84] width 8 height 7
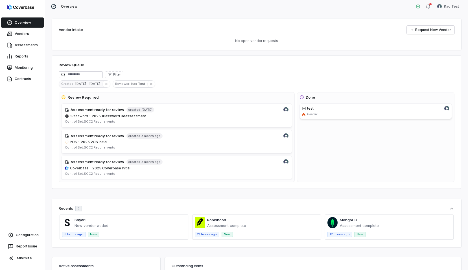
click at [82, 85] on span "[DATE] - [DATE]" at bounding box center [88, 83] width 27 height 5
click at [101, 101] on span "Minimum" at bounding box center [102, 101] width 5 height 5
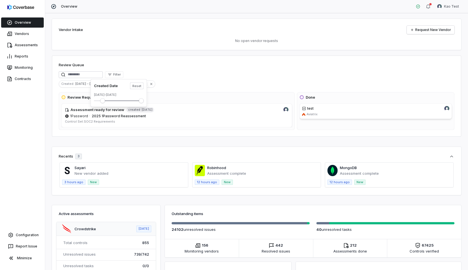
click at [100, 100] on span "Minimum" at bounding box center [102, 101] width 5 height 5
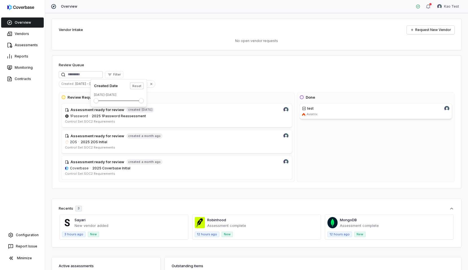
click at [136, 87] on button "Reset" at bounding box center [137, 86] width 14 height 7
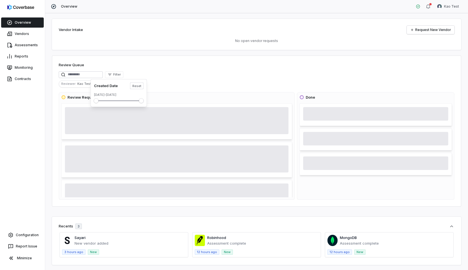
click at [147, 69] on div "Review Queue" at bounding box center [257, 65] width 396 height 7
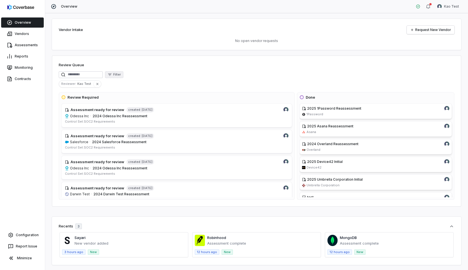
click at [112, 74] on icon "button" at bounding box center [110, 75] width 5 height 5
click at [118, 117] on div "Created Date" at bounding box center [119, 116] width 52 height 9
click at [179, 61] on div "Review Queue Filter Reviewer : Kao Test Review Required Assessment ready for re…" at bounding box center [256, 131] width 409 height 151
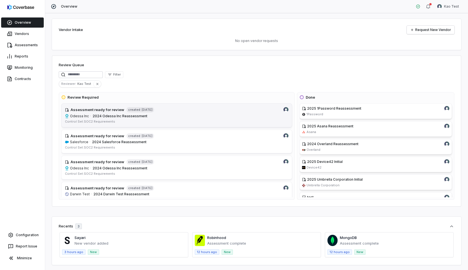
click at [163, 126] on link "Assessment ready for review created [DATE] Odessa Inc · 2024 Odessa Inc Reasses…" at bounding box center [176, 116] width 231 height 24
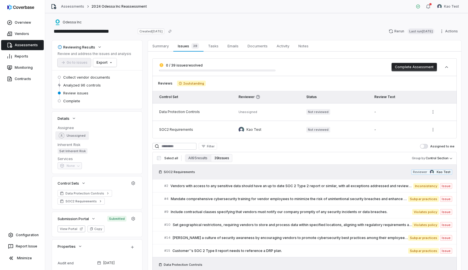
click at [74, 136] on span "Unassigned" at bounding box center [76, 136] width 19 height 4
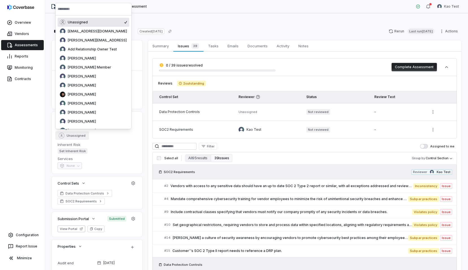
click at [103, 140] on div "Unassigned" at bounding box center [97, 135] width 79 height 8
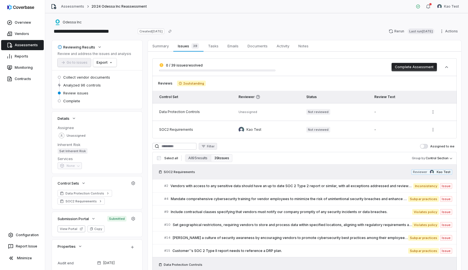
click at [216, 143] on button "Filter" at bounding box center [208, 146] width 18 height 7
click at [273, 144] on html "**********" at bounding box center [234, 135] width 468 height 270
click at [218, 161] on button "39 issues" at bounding box center [221, 158] width 21 height 8
click at [203, 160] on button "All 95 results" at bounding box center [198, 158] width 26 height 8
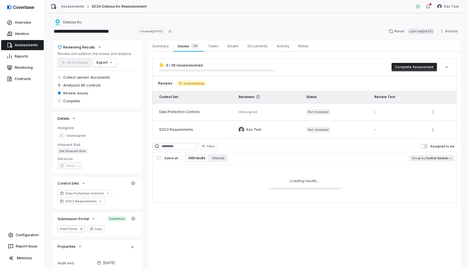
click at [425, 159] on body "**********" at bounding box center [234, 135] width 468 height 270
click at [387, 156] on html "**********" at bounding box center [234, 135] width 468 height 270
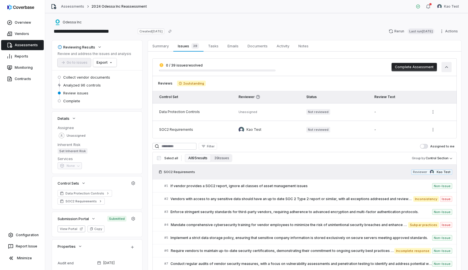
click at [444, 71] on button "button" at bounding box center [446, 67] width 10 height 10
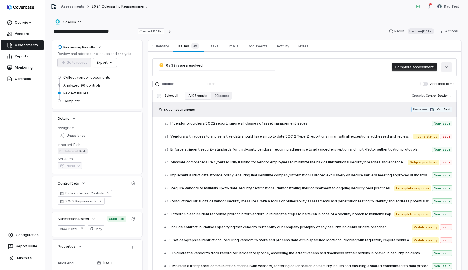
click at [444, 71] on button "button" at bounding box center [446, 67] width 10 height 10
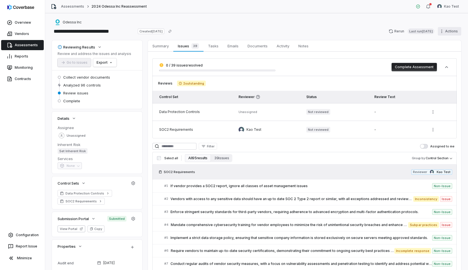
click at [451, 32] on html "**********" at bounding box center [234, 135] width 468 height 270
click at [35, 30] on html "**********" at bounding box center [234, 135] width 468 height 270
click at [23, 35] on link "Vendors" at bounding box center [22, 34] width 43 height 10
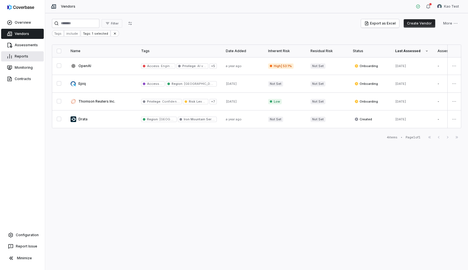
click at [24, 61] on link "Reports" at bounding box center [22, 56] width 43 height 10
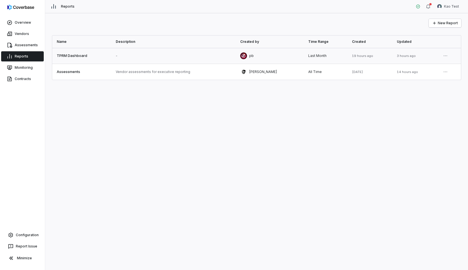
click at [87, 60] on link at bounding box center [81, 56] width 59 height 16
click at [440, 25] on button "New Report" at bounding box center [445, 23] width 32 height 8
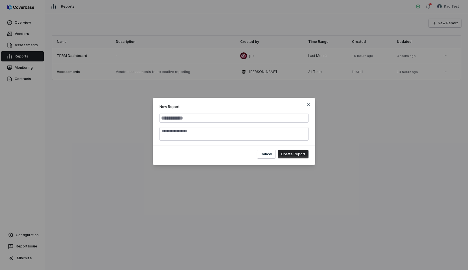
click at [168, 108] on span "New Report" at bounding box center [233, 107] width 149 height 5
click at [172, 106] on span "New Report" at bounding box center [233, 107] width 149 height 5
click at [130, 108] on div "New Report Cancel Create Report Close" at bounding box center [234, 135] width 468 height 93
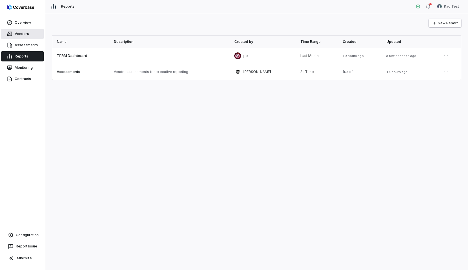
click at [3, 34] on link "Vendors" at bounding box center [22, 34] width 43 height 10
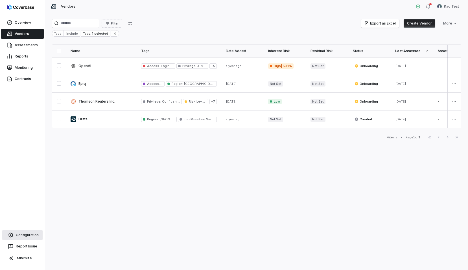
click at [27, 231] on link "Configuration" at bounding box center [22, 235] width 40 height 10
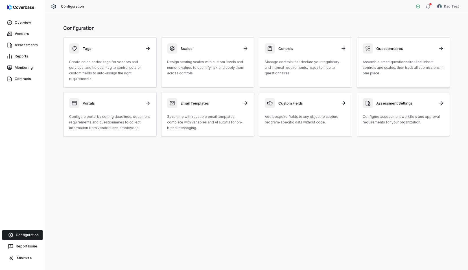
click at [387, 59] on div "Questionnaires Assemble smart questionnaires that inherit controls and scales, …" at bounding box center [404, 59] width 82 height 33
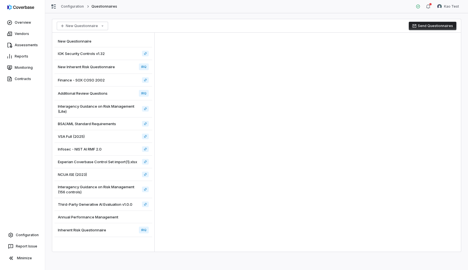
click at [420, 26] on button "Send Questionnaires" at bounding box center [433, 26] width 48 height 8
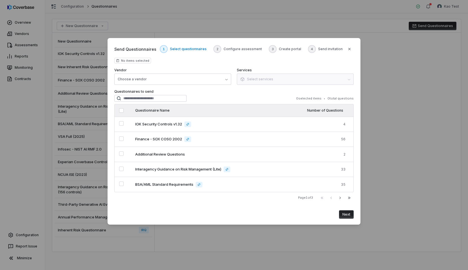
click at [346, 216] on button "Next" at bounding box center [346, 215] width 15 height 8
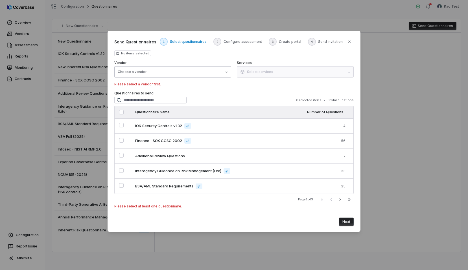
click at [225, 67] on button "Choose a vendor" at bounding box center [172, 71] width 117 height 11
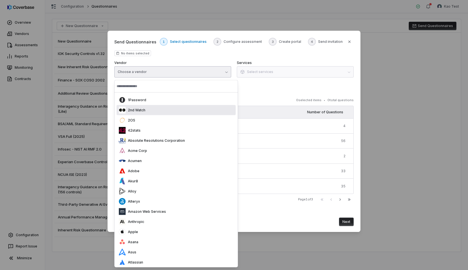
click at [200, 119] on div "2OS" at bounding box center [176, 120] width 119 height 10
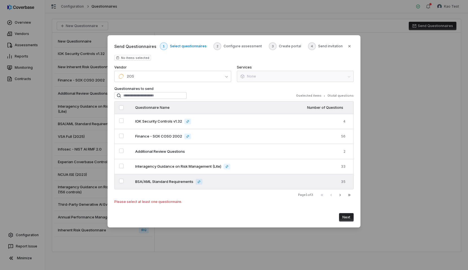
click at [328, 187] on td "35" at bounding box center [316, 181] width 73 height 15
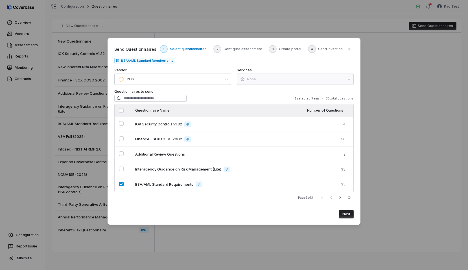
click at [345, 212] on button "Next" at bounding box center [346, 214] width 15 height 8
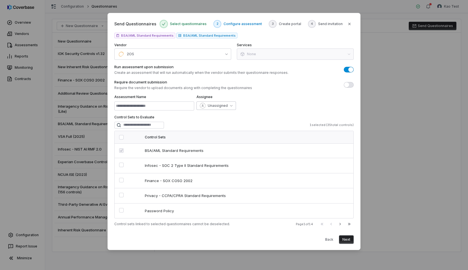
click at [204, 103] on div "button" at bounding box center [203, 106] width 6 height 6
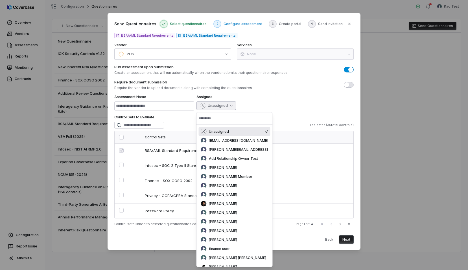
click at [240, 88] on p "Require the vendor to upload documents along with completing the questionnaires" at bounding box center [183, 88] width 138 height 5
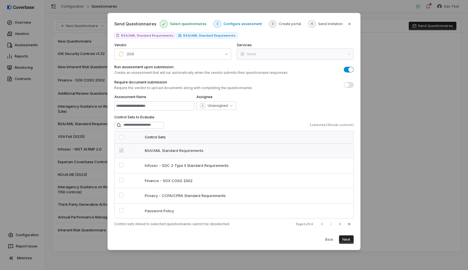
click at [198, 144] on td "BSA/AML Standard Requirements" at bounding box center [246, 151] width 213 height 15
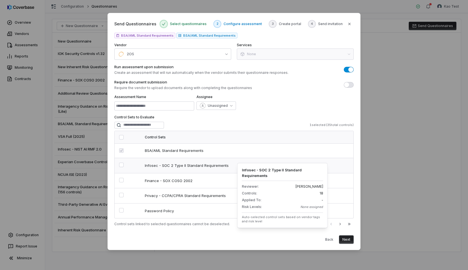
click at [200, 166] on span "Infosec - SOC 2 Type II Standard Requirements" at bounding box center [190, 165] width 90 height 5
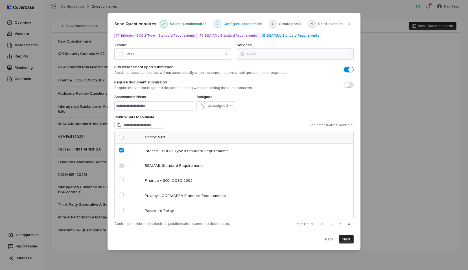
click at [343, 244] on div "Send Questionnaires Select questionnaires 2 Configure assessment 3 Create porta…" at bounding box center [234, 131] width 253 height 237
click at [349, 240] on button "Next" at bounding box center [346, 239] width 15 height 8
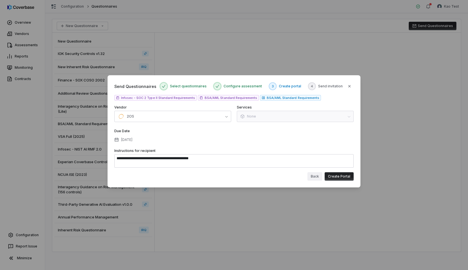
click at [321, 178] on button "Back" at bounding box center [314, 176] width 15 height 8
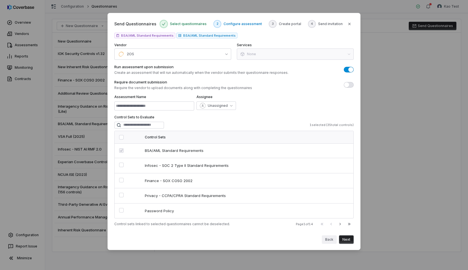
click at [328, 236] on button "Back" at bounding box center [329, 240] width 15 height 8
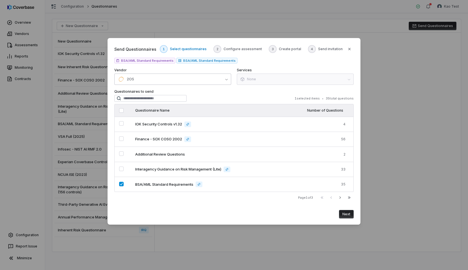
click at [171, 79] on button "2OS" at bounding box center [172, 79] width 117 height 11
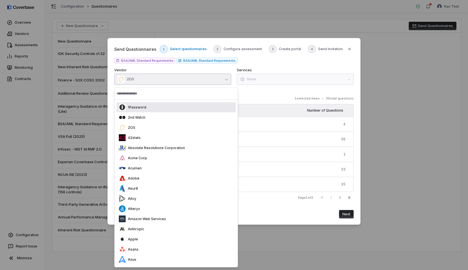
click at [161, 94] on input "text" at bounding box center [176, 93] width 119 height 12
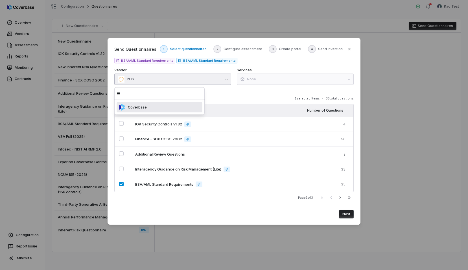
type input "***"
click at [155, 104] on div "Coverbase" at bounding box center [160, 107] width 86 height 10
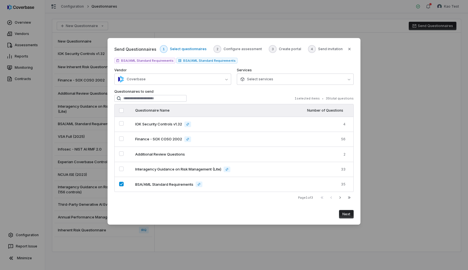
click at [219, 94] on label "Questionnaires to send" at bounding box center [233, 91] width 239 height 5
click at [260, 79] on span "Select services" at bounding box center [256, 79] width 33 height 5
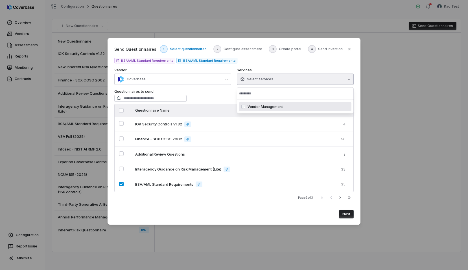
click at [257, 105] on span "Vendor Management" at bounding box center [264, 107] width 35 height 5
click at [221, 101] on div "1 selected items • 35 total questions" at bounding box center [233, 98] width 239 height 7
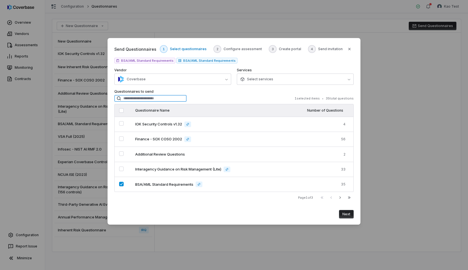
click at [169, 97] on input "search" at bounding box center [150, 98] width 72 height 7
click at [203, 86] on div "Send Questionnaires 1 Select questionnaires 2 Configure assessment 3 Create por…" at bounding box center [233, 132] width 239 height 174
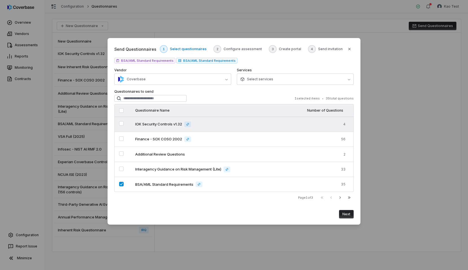
click at [163, 124] on span "IOK Security Controls v1.32" at bounding box center [158, 125] width 47 height 6
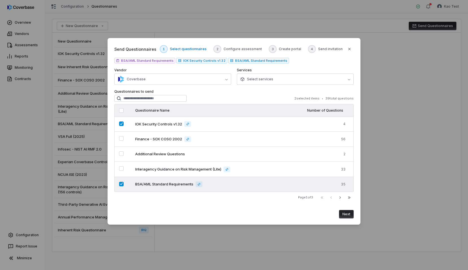
click at [143, 190] on td "BSA/AML Standard Requirements" at bounding box center [206, 184] width 150 height 15
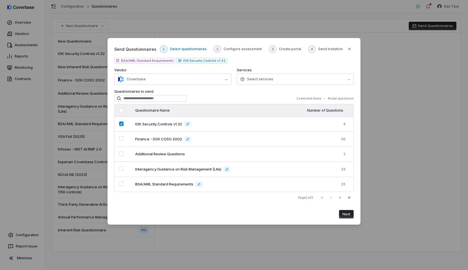
click at [347, 218] on button "Next" at bounding box center [346, 214] width 15 height 8
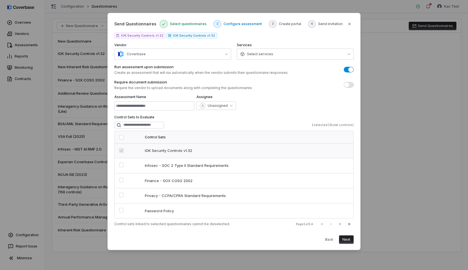
click at [253, 150] on div "IOK Security Controls v1.32" at bounding box center [247, 150] width 204 height 5
click at [236, 163] on div "Infosec - SOC 2 Type II Standard Requirements" at bounding box center [247, 165] width 204 height 5
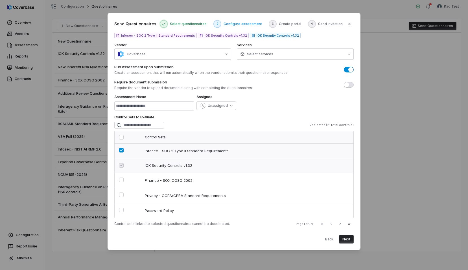
click at [234, 161] on td "IOK Security Controls v1.32" at bounding box center [246, 165] width 213 height 15
click at [131, 150] on td at bounding box center [128, 151] width 26 height 15
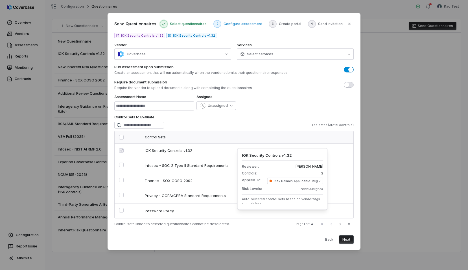
click at [283, 95] on div "Assessment Name Assignee Unassigned" at bounding box center [233, 103] width 239 height 16
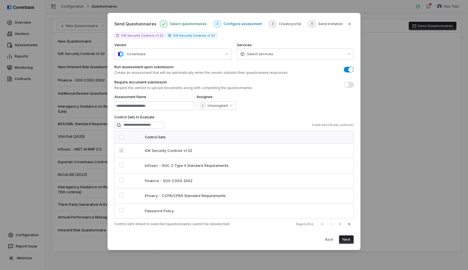
click at [347, 241] on button "Next" at bounding box center [346, 240] width 15 height 8
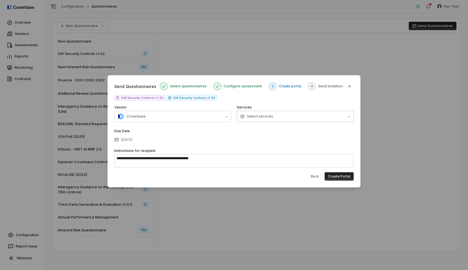
click at [287, 112] on button "Select services" at bounding box center [295, 116] width 117 height 11
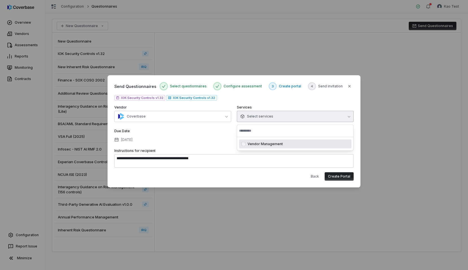
click at [290, 108] on label "Services" at bounding box center [295, 107] width 117 height 5
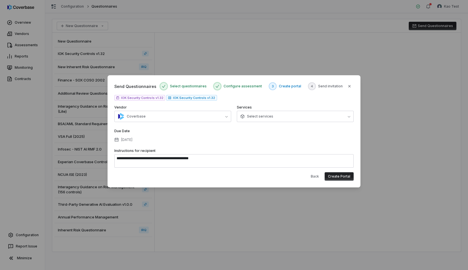
click at [338, 172] on button "Create Portal" at bounding box center [339, 176] width 29 height 8
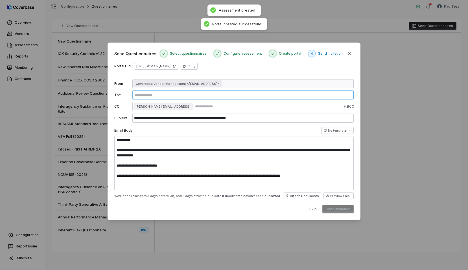
click at [170, 96] on input "text" at bounding box center [242, 95] width 218 height 5
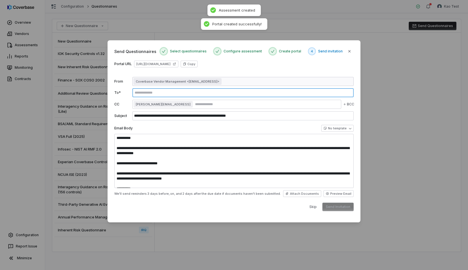
type textarea "**********"
type input "*"
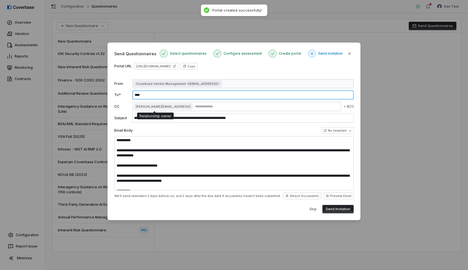
type input "****"
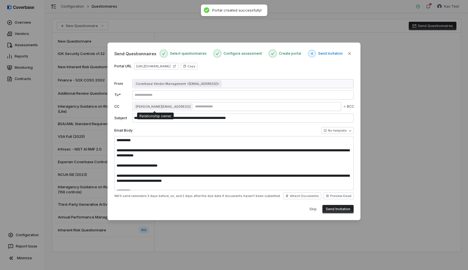
click at [169, 107] on span "[PERSON_NAME][EMAIL_ADDRESS]" at bounding box center [163, 106] width 55 height 5
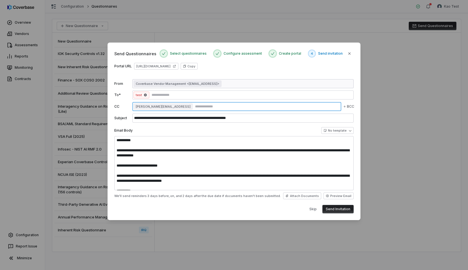
click at [198, 106] on input "text" at bounding box center [266, 106] width 145 height 5
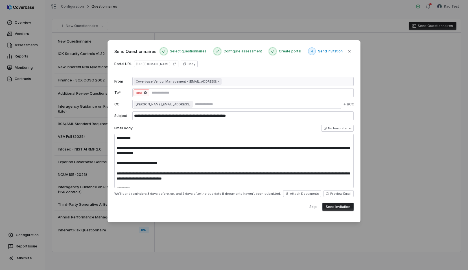
click at [170, 104] on span "[PERSON_NAME][EMAIL_ADDRESS]" at bounding box center [163, 104] width 55 height 5
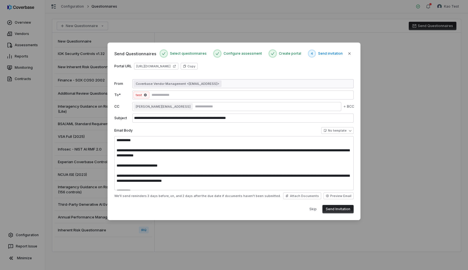
click at [158, 107] on span "[PERSON_NAME][EMAIL_ADDRESS]" at bounding box center [163, 106] width 55 height 5
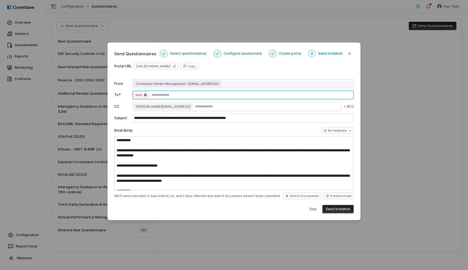
click at [172, 95] on input "text" at bounding box center [250, 95] width 201 height 5
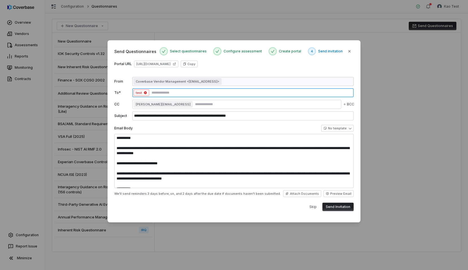
click at [146, 92] on icon "button" at bounding box center [145, 92] width 3 height 3
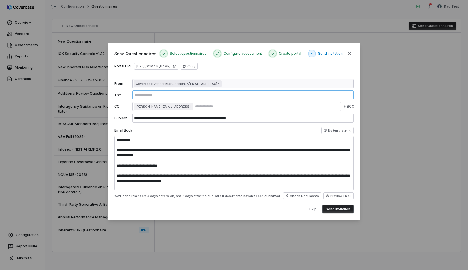
click at [149, 95] on input "text" at bounding box center [242, 95] width 218 height 5
type input "****"
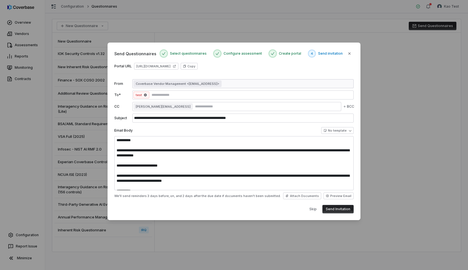
click at [124, 98] on div "To * test" at bounding box center [233, 95] width 239 height 9
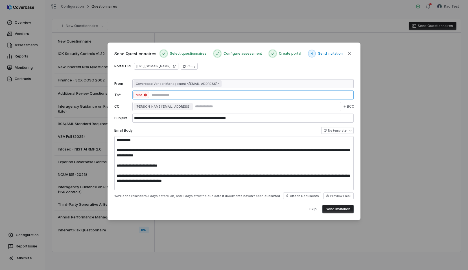
click at [144, 95] on icon "button" at bounding box center [145, 94] width 3 height 3
click at [150, 95] on input "text" at bounding box center [242, 95] width 218 height 5
type input "**********"
type input "*"
type input "****"
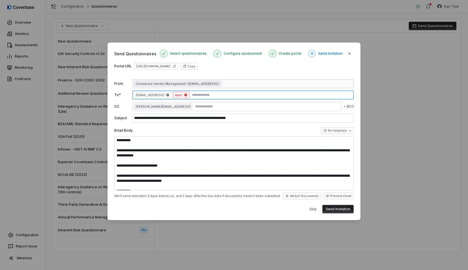
click at [184, 95] on icon "button" at bounding box center [185, 95] width 3 height 3
click at [179, 95] on input "text" at bounding box center [262, 95] width 179 height 5
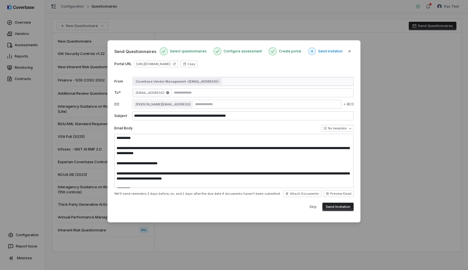
click at [244, 69] on div "**********" at bounding box center [233, 135] width 239 height 151
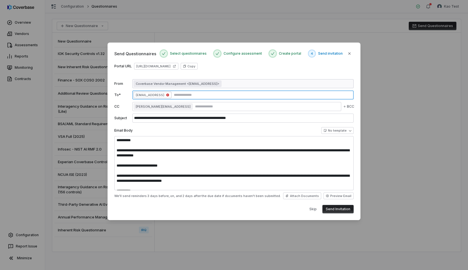
click at [169, 95] on icon "button" at bounding box center [167, 95] width 3 height 3
click at [168, 93] on input "text" at bounding box center [242, 95] width 218 height 5
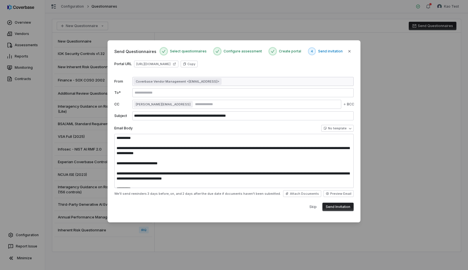
click at [138, 74] on div "**********" at bounding box center [233, 135] width 239 height 151
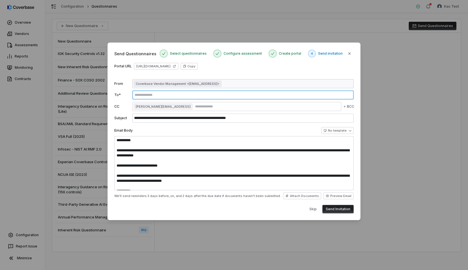
click at [167, 94] on input "text" at bounding box center [242, 95] width 218 height 5
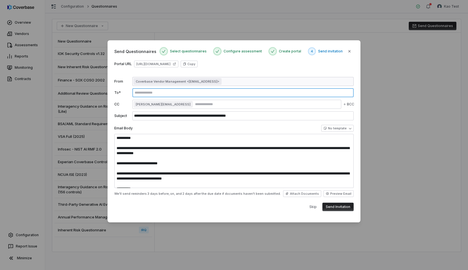
click at [154, 93] on input "text" at bounding box center [242, 93] width 218 height 5
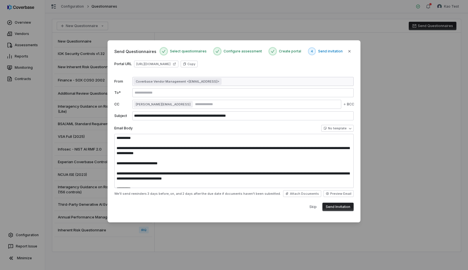
click at [140, 75] on div "**********" at bounding box center [233, 135] width 239 height 151
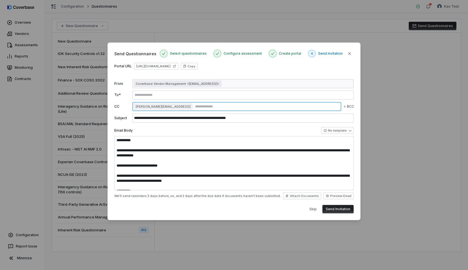
click at [194, 106] on input "text" at bounding box center [266, 106] width 145 height 5
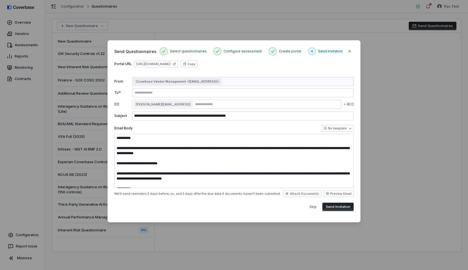
click at [166, 103] on span "[PERSON_NAME][EMAIL_ADDRESS]" at bounding box center [163, 104] width 55 height 5
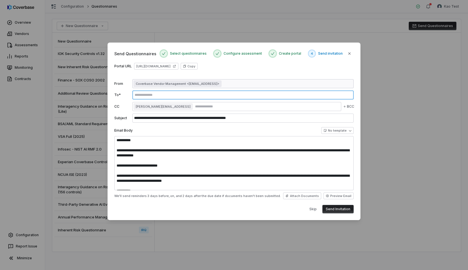
click at [166, 96] on input "text" at bounding box center [242, 95] width 218 height 5
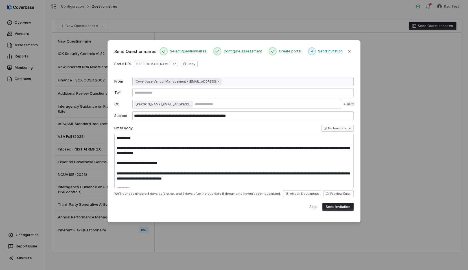
click at [126, 91] on label "To *" at bounding box center [122, 93] width 16 height 5
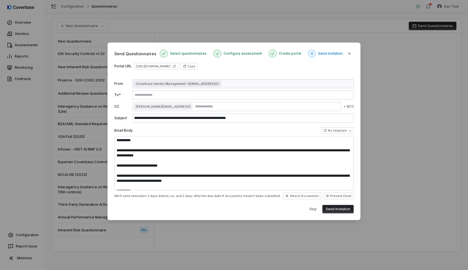
click at [130, 109] on div "CC [PERSON_NAME][EMAIL_ADDRESS] BCC" at bounding box center [233, 107] width 239 height 10
click at [137, 105] on span "[PERSON_NAME][EMAIL_ADDRESS]" at bounding box center [163, 106] width 55 height 5
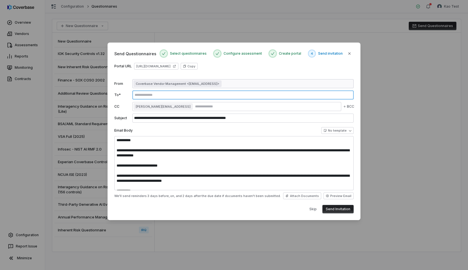
click at [138, 96] on input "text" at bounding box center [242, 95] width 218 height 5
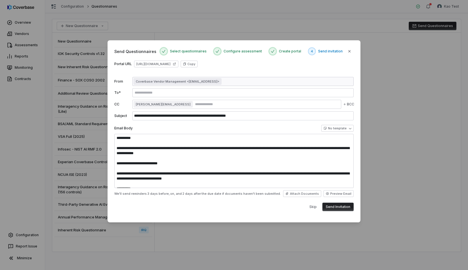
click at [120, 91] on label "To *" at bounding box center [122, 93] width 16 height 5
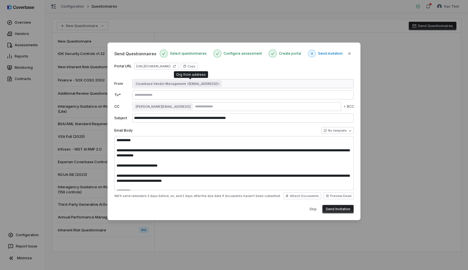
click at [147, 84] on span "Coverbase Vendor Management <[EMAIL_ADDRESS]>" at bounding box center [178, 84] width 84 height 5
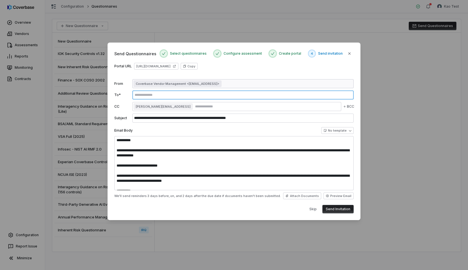
click at [143, 96] on input "text" at bounding box center [242, 95] width 218 height 5
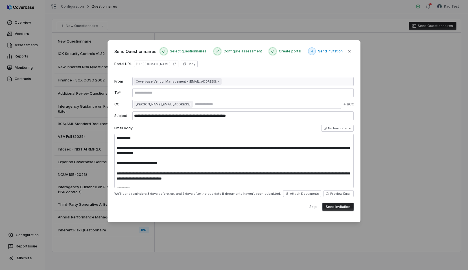
click at [128, 96] on div "To *" at bounding box center [233, 92] width 239 height 9
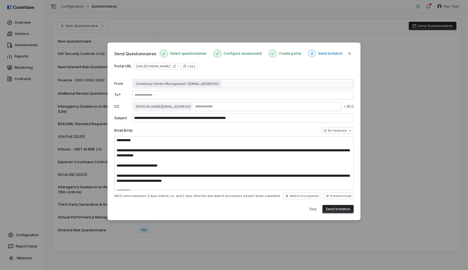
click at [116, 94] on label "To *" at bounding box center [122, 95] width 16 height 5
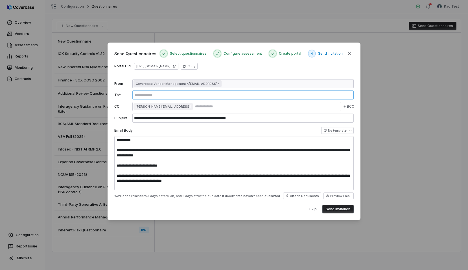
click at [161, 95] on input "text" at bounding box center [242, 95] width 218 height 5
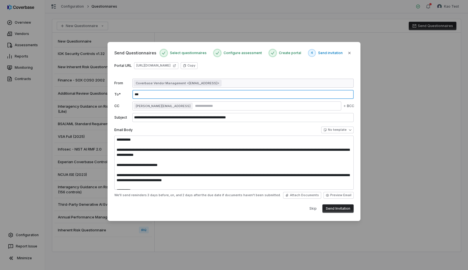
type input "****"
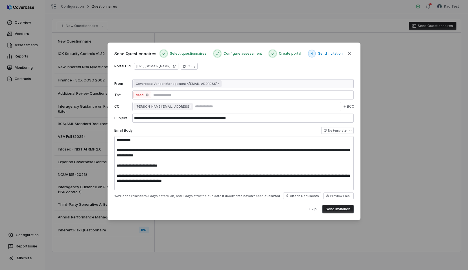
click at [142, 99] on div "dasd" at bounding box center [242, 95] width 221 height 9
click at [168, 105] on span "[PERSON_NAME][EMAIL_ADDRESS]" at bounding box center [163, 106] width 55 height 5
click at [332, 213] on button "Send Invitation" at bounding box center [337, 209] width 31 height 8
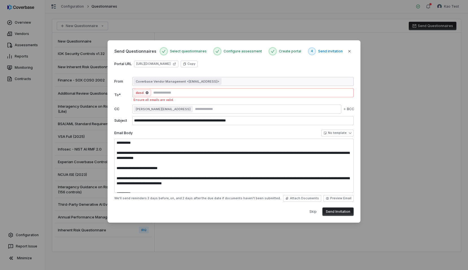
click at [331, 214] on button "Send Invitation" at bounding box center [337, 212] width 31 height 8
click at [173, 99] on div "Ensure all emails are valid." at bounding box center [243, 100] width 220 height 4
click at [146, 92] on icon "button" at bounding box center [147, 92] width 3 height 3
click at [350, 50] on icon "button" at bounding box center [349, 51] width 5 height 5
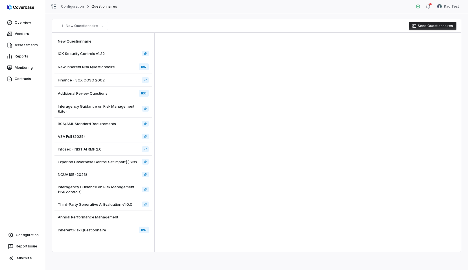
click at [421, 27] on button "Send Questionnaires" at bounding box center [433, 26] width 48 height 8
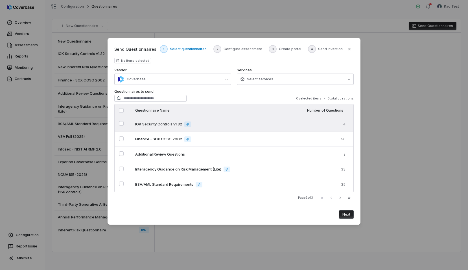
click at [250, 124] on div "IOK Security Controls v1.32" at bounding box center [205, 125] width 141 height 6
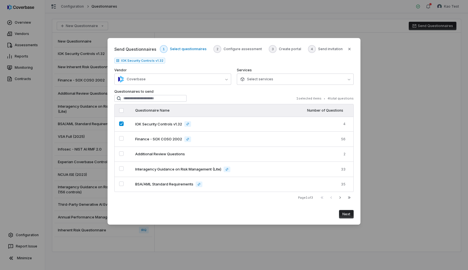
click at [346, 214] on button "Next" at bounding box center [346, 214] width 15 height 8
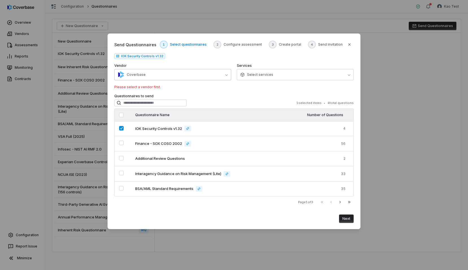
click at [204, 76] on button "Coverbase" at bounding box center [172, 74] width 117 height 11
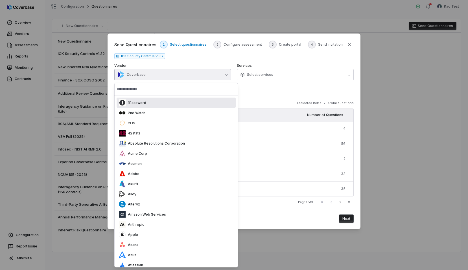
click at [183, 98] on div "1Password" at bounding box center [176, 103] width 119 height 10
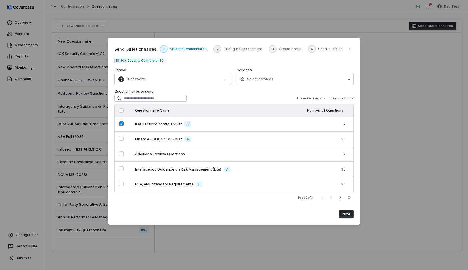
click at [343, 213] on button "Next" at bounding box center [346, 214] width 15 height 8
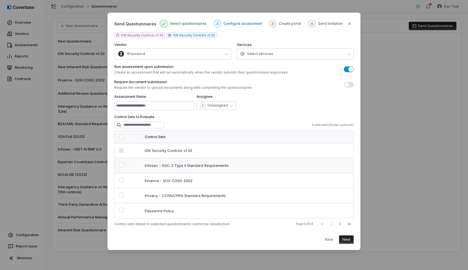
click at [240, 158] on td "Infosec - SOC 2 Type II Standard Requirements" at bounding box center [246, 165] width 213 height 15
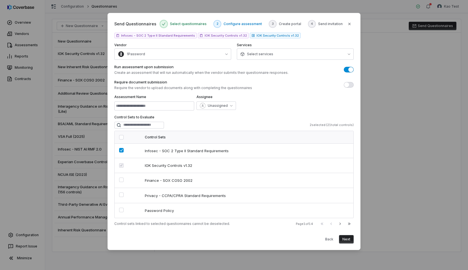
click at [345, 241] on button "Next" at bounding box center [346, 239] width 15 height 8
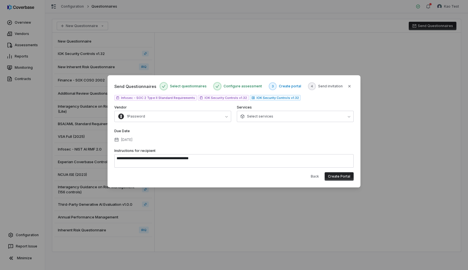
click at [329, 62] on body "**********" at bounding box center [234, 135] width 468 height 270
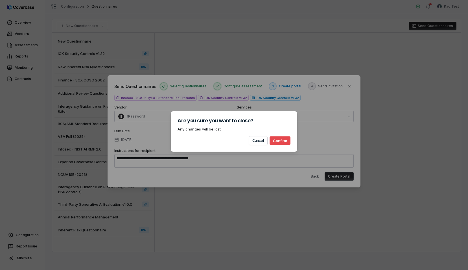
click at [280, 141] on button "Confirm" at bounding box center [279, 141] width 21 height 8
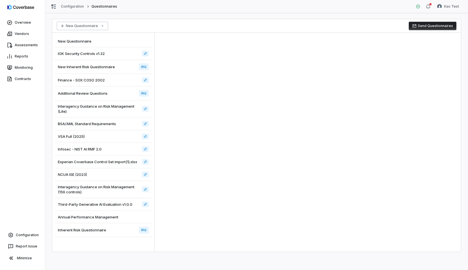
click at [98, 27] on html "Overview Vendors Assessments Reports Monitoring Contracts Configuration Report …" at bounding box center [234, 135] width 468 height 270
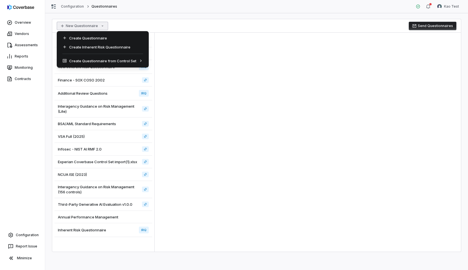
click at [235, 20] on html "Overview Vendors Assessments Reports Monitoring Contracts Configuration Report …" at bounding box center [234, 135] width 468 height 270
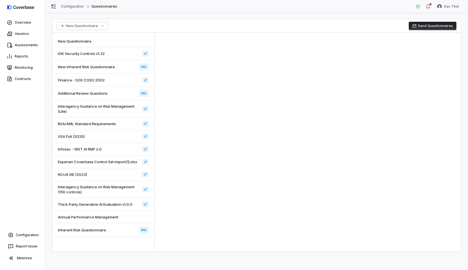
click at [442, 29] on button "Send Questionnaires" at bounding box center [433, 26] width 48 height 8
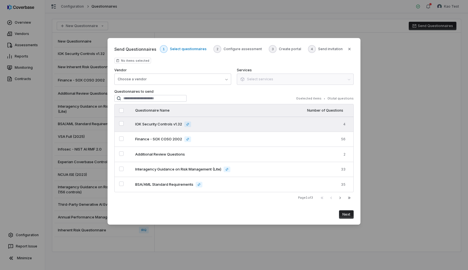
click at [199, 123] on div "IOK Security Controls v1.32" at bounding box center [205, 125] width 141 height 6
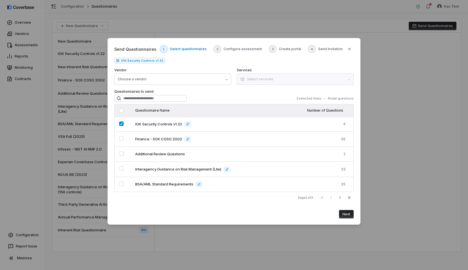
click at [346, 217] on button "Next" at bounding box center [346, 214] width 15 height 8
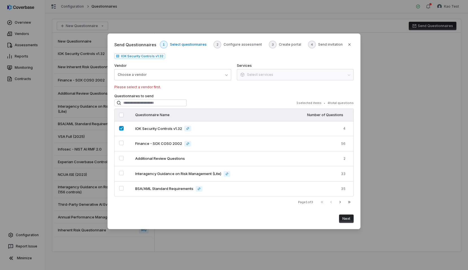
click at [187, 89] on p "Please select a vendor first." at bounding box center [233, 87] width 239 height 5
click at [193, 78] on button "Choose a vendor" at bounding box center [172, 74] width 117 height 11
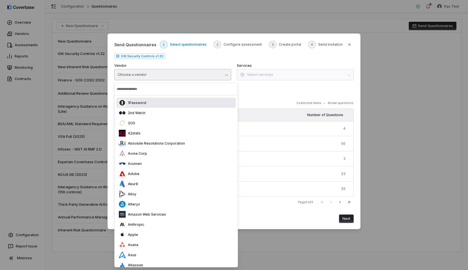
click at [177, 105] on div "1Password" at bounding box center [176, 103] width 119 height 10
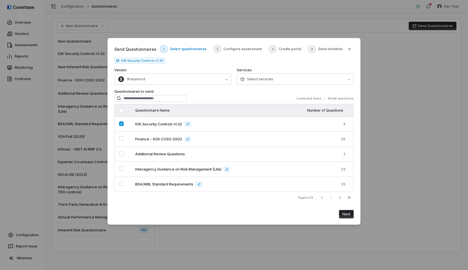
click at [346, 212] on button "Next" at bounding box center [346, 214] width 15 height 8
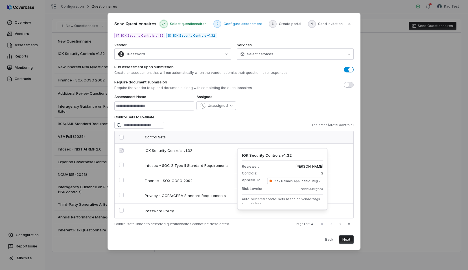
click at [166, 150] on span "IOK Security Controls v1.32" at bounding box center [190, 150] width 90 height 5
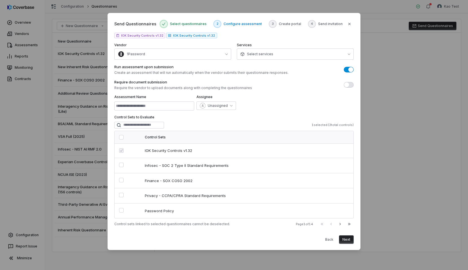
click at [227, 120] on div "Control Sets to Evaluate 1 selected ( 3 total controls) Control Sets IOK Securi…" at bounding box center [233, 171] width 239 height 112
click at [343, 236] on button "Next" at bounding box center [346, 240] width 15 height 8
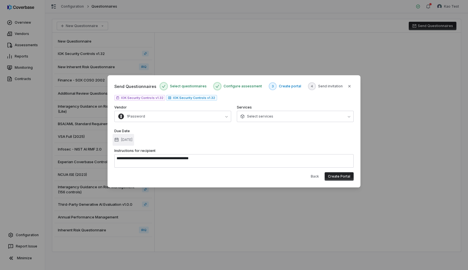
click at [113, 143] on button "[DATE]" at bounding box center [123, 140] width 21 height 12
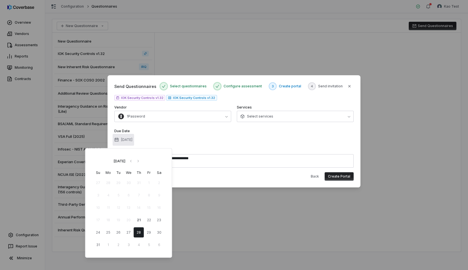
click at [184, 136] on div "Due Date [DATE]" at bounding box center [233, 136] width 239 height 15
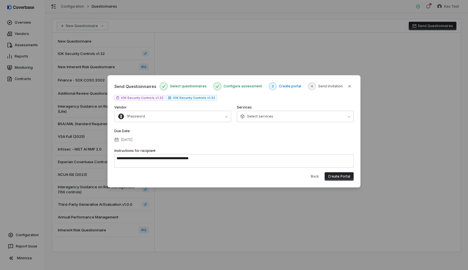
click at [332, 171] on div "Back Create Portal" at bounding box center [233, 174] width 239 height 13
click at [336, 174] on button "Create Portal" at bounding box center [339, 176] width 29 height 8
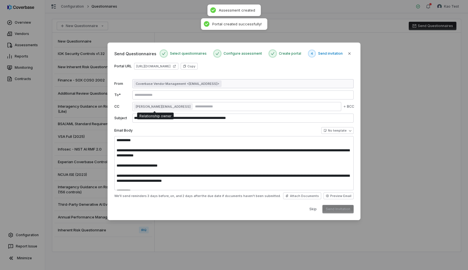
type textarea "**********"
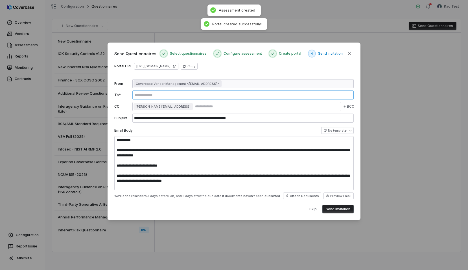
click at [181, 96] on input "text" at bounding box center [242, 95] width 218 height 5
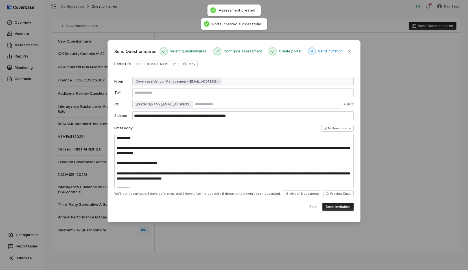
click at [238, 211] on div "Skip Send Invitation" at bounding box center [233, 207] width 239 height 8
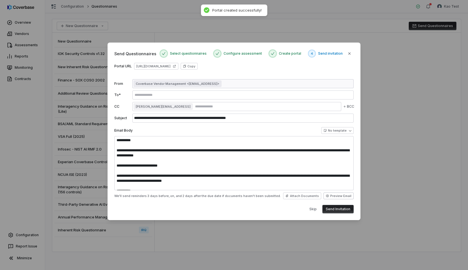
click at [338, 198] on button "Preview Email" at bounding box center [338, 196] width 30 height 7
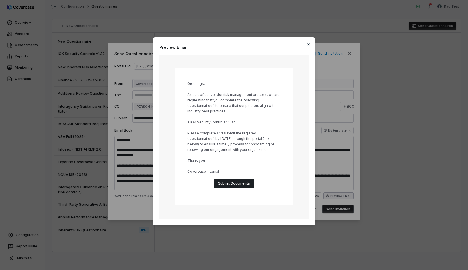
click at [310, 46] on icon "button" at bounding box center [308, 44] width 5 height 5
